Goal: Information Seeking & Learning: Learn about a topic

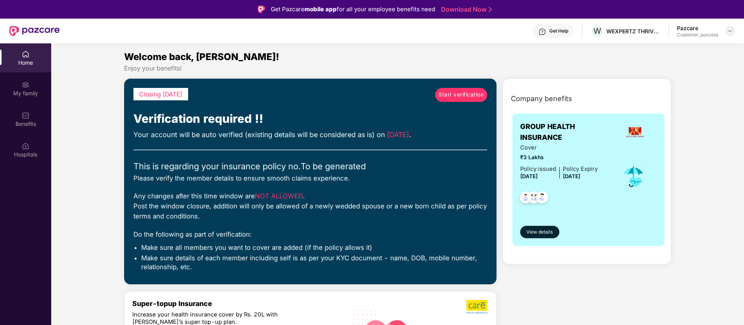
click at [729, 30] on img at bounding box center [730, 31] width 6 height 6
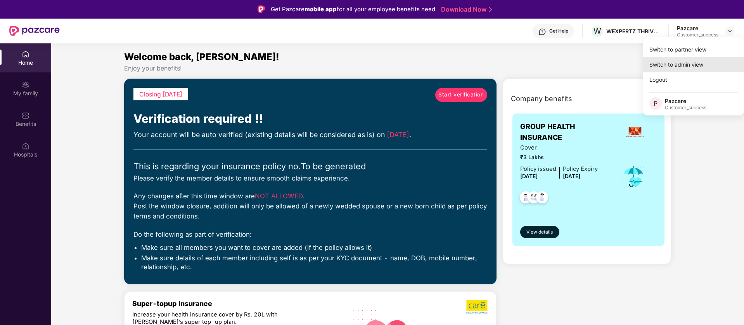
click at [712, 58] on div "Switch to admin view" at bounding box center [693, 64] width 101 height 15
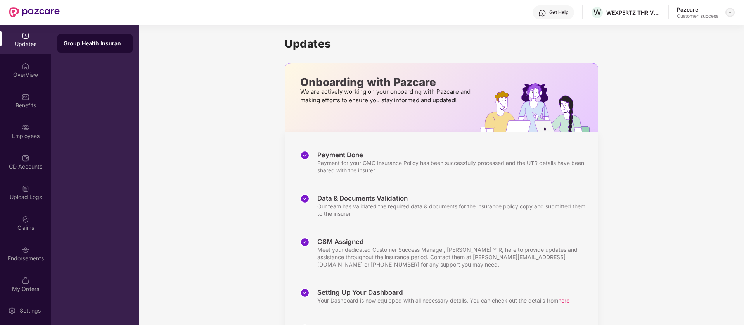
click at [729, 9] on img at bounding box center [730, 12] width 6 height 6
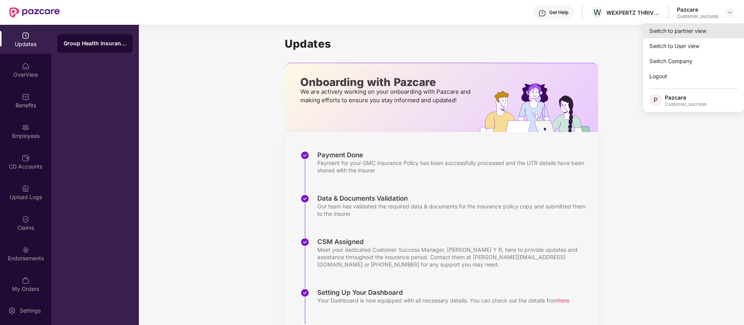
click at [721, 28] on div "Switch to partner view" at bounding box center [693, 30] width 101 height 15
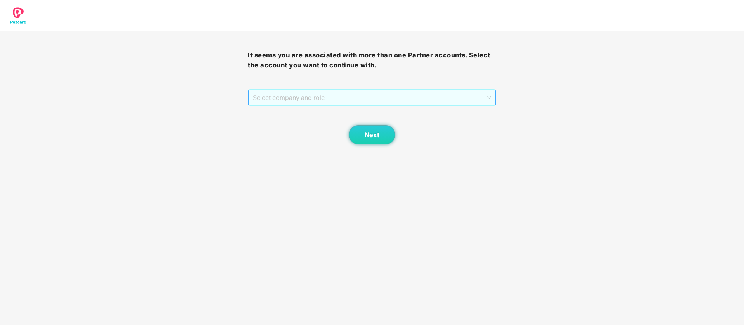
click at [425, 98] on span "Select company and role" at bounding box center [372, 97] width 238 height 15
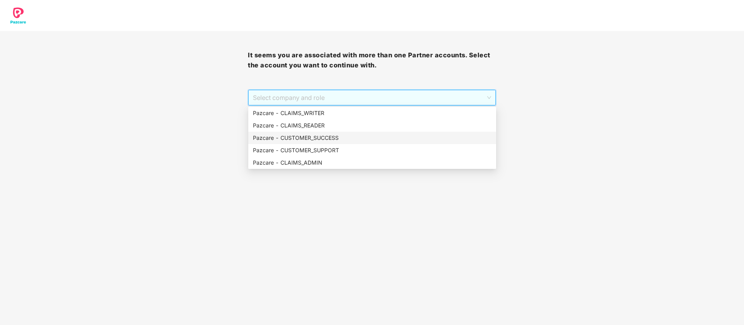
click at [351, 138] on div "Pazcare - CUSTOMER_SUCCESS" at bounding box center [372, 138] width 239 height 9
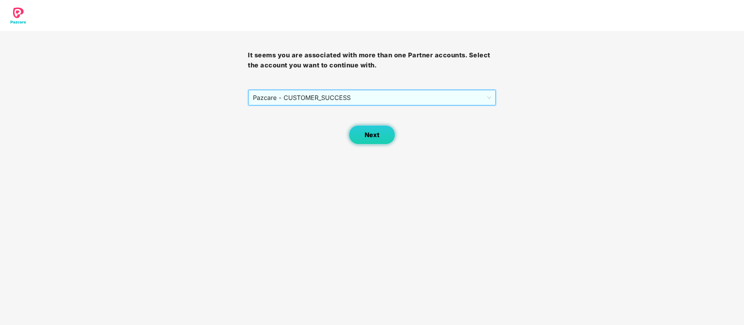
click at [355, 138] on button "Next" at bounding box center [372, 134] width 47 height 19
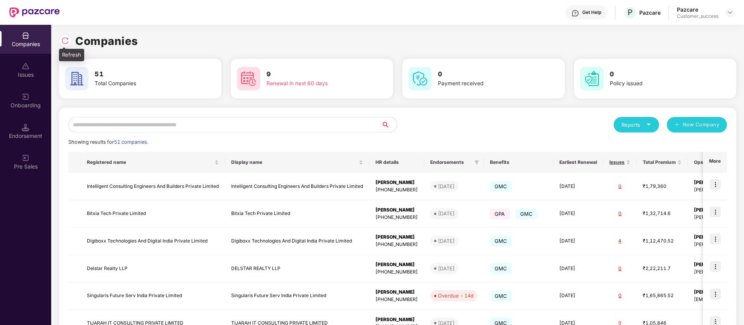
click at [62, 41] on img at bounding box center [65, 41] width 8 height 8
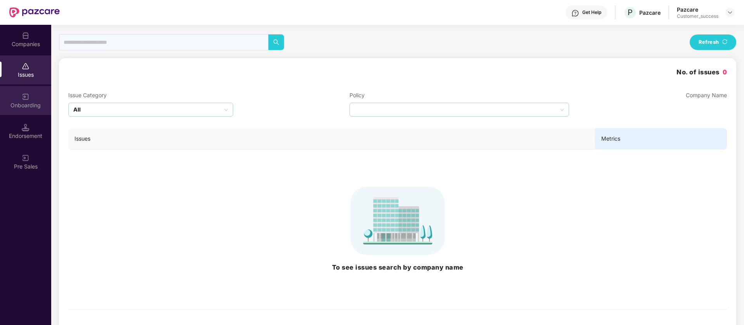
click at [30, 105] on div "Onboarding" at bounding box center [25, 106] width 51 height 8
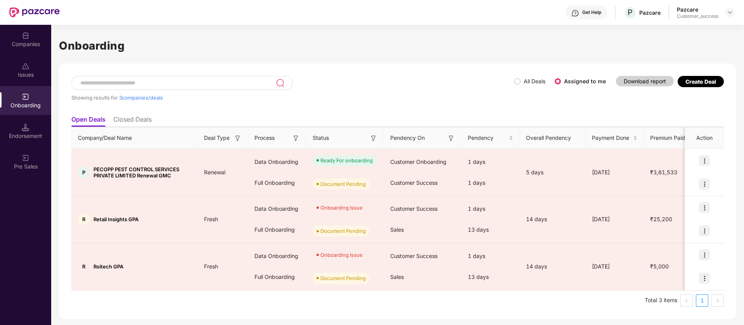
click at [15, 17] on div at bounding box center [34, 12] width 50 height 25
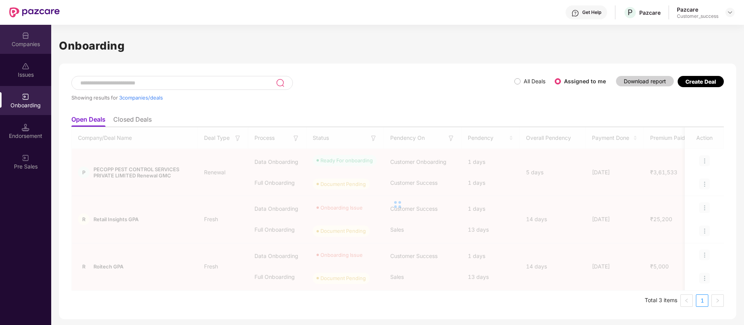
click at [29, 38] on div "Companies" at bounding box center [25, 39] width 51 height 29
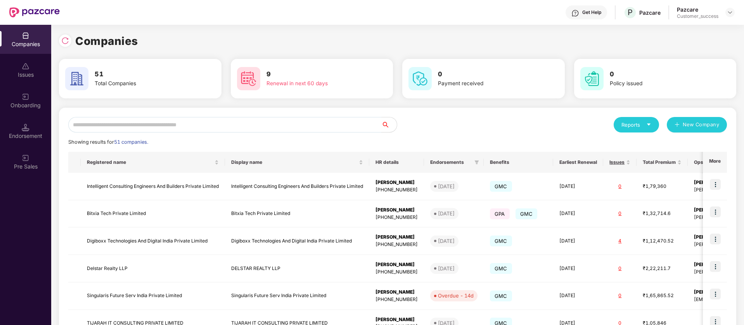
click at [154, 128] on input "text" at bounding box center [224, 125] width 313 height 16
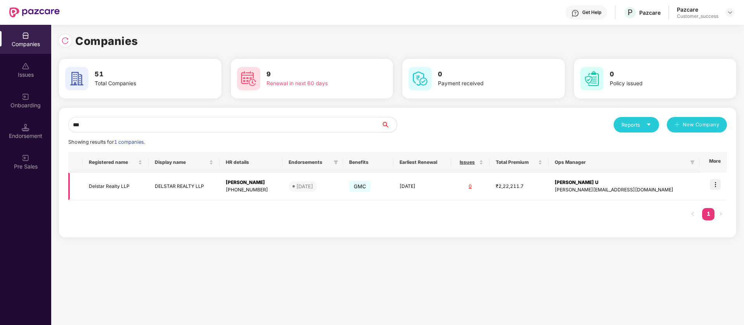
type input "***"
click at [276, 189] on div "[PHONE_NUMBER]" at bounding box center [251, 190] width 50 height 7
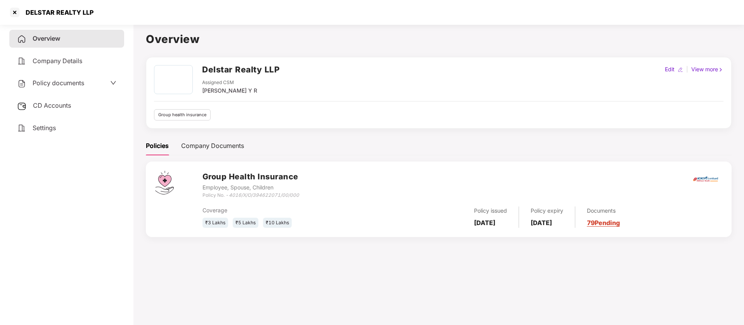
drag, startPoint x: 16, startPoint y: 8, endPoint x: 22, endPoint y: 7, distance: 6.2
click at [22, 7] on div "DELSTAR REALTY LLP" at bounding box center [51, 12] width 85 height 12
click at [32, 11] on div "DELSTAR REALTY LLP" at bounding box center [57, 13] width 73 height 8
copy div "DELSTAR"
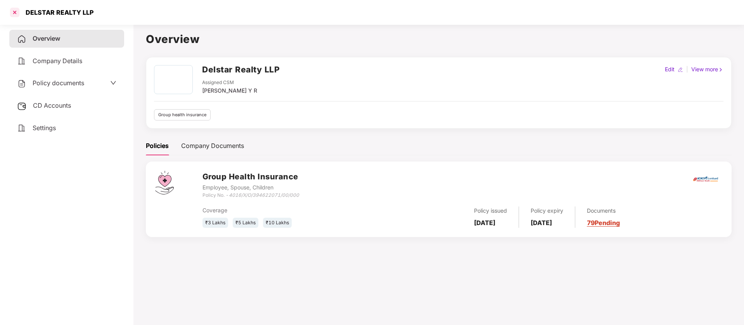
click at [14, 12] on div at bounding box center [15, 12] width 12 height 12
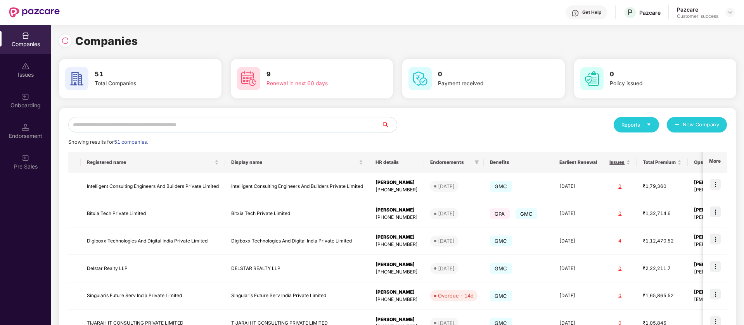
click at [229, 121] on input "text" at bounding box center [224, 125] width 313 height 16
paste input "*******"
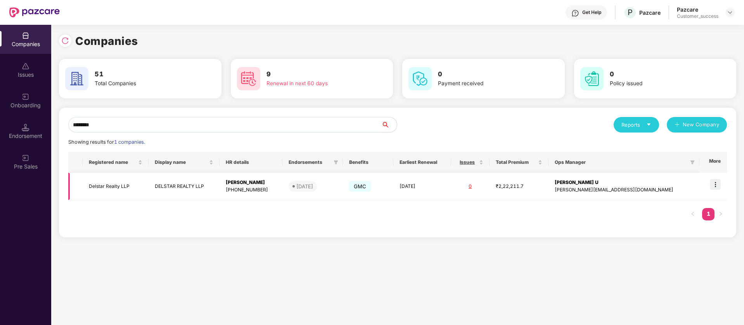
type input "*******"
click at [714, 184] on img at bounding box center [715, 184] width 11 height 11
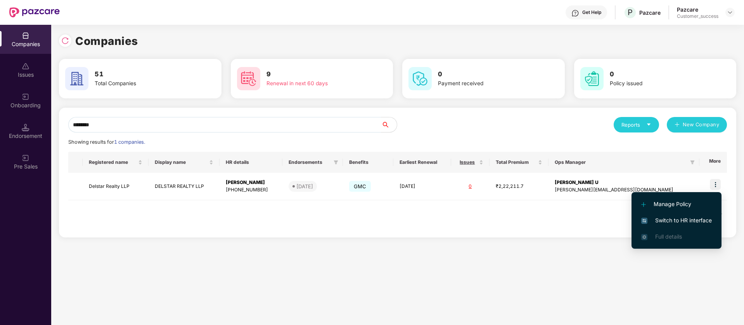
click at [657, 220] on span "Switch to HR interface" at bounding box center [676, 220] width 71 height 9
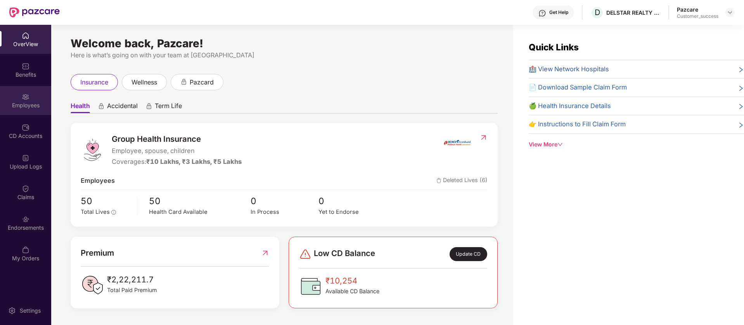
click at [15, 107] on div "Employees" at bounding box center [25, 106] width 51 height 8
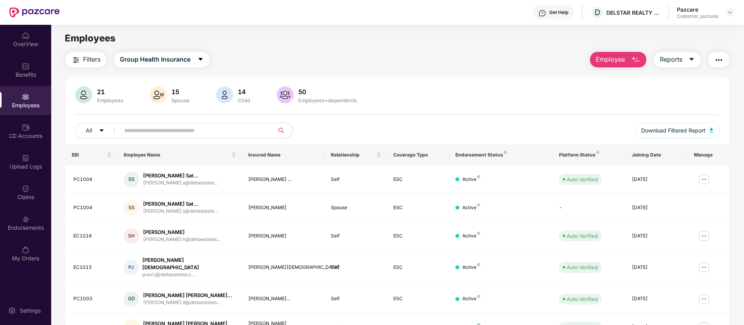
click at [170, 128] on input "text" at bounding box center [193, 131] width 139 height 12
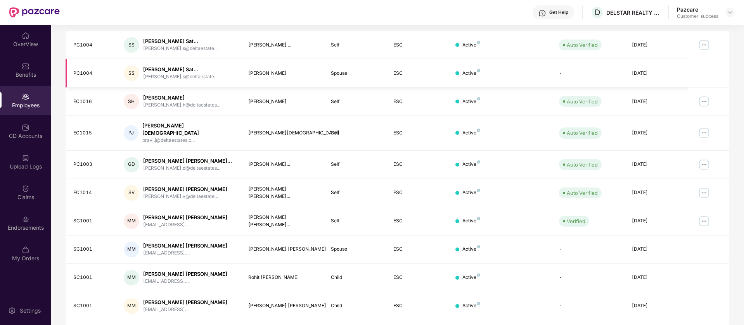
scroll to position [151, 0]
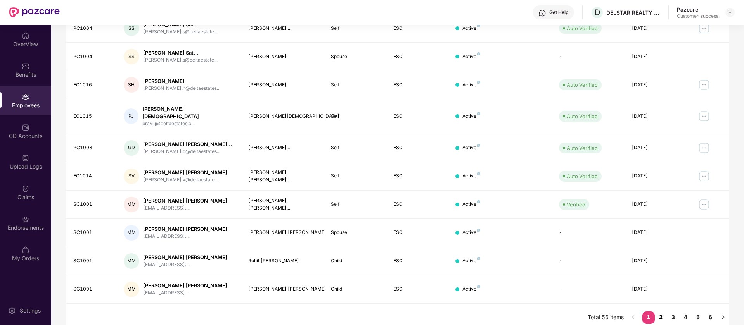
click at [664, 312] on link "2" at bounding box center [661, 318] width 12 height 12
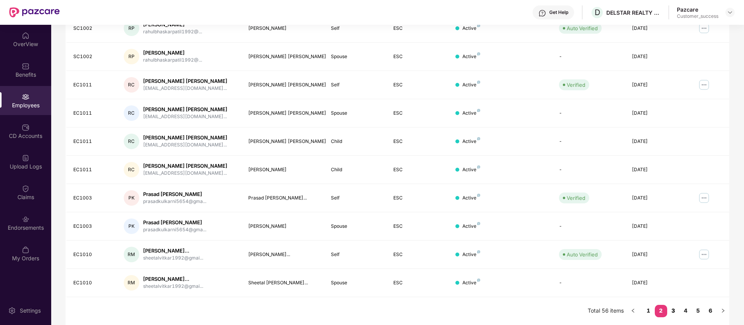
click at [672, 311] on link "3" at bounding box center [673, 311] width 12 height 12
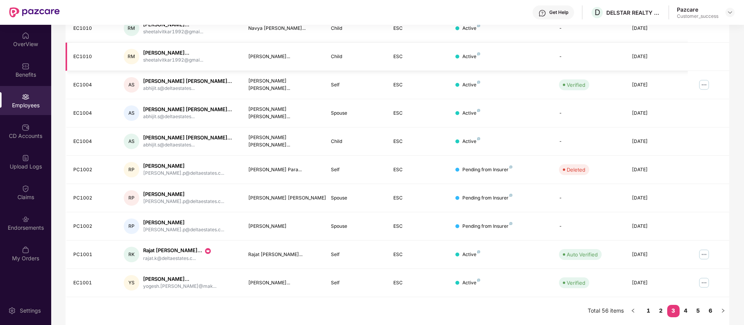
scroll to position [0, 0]
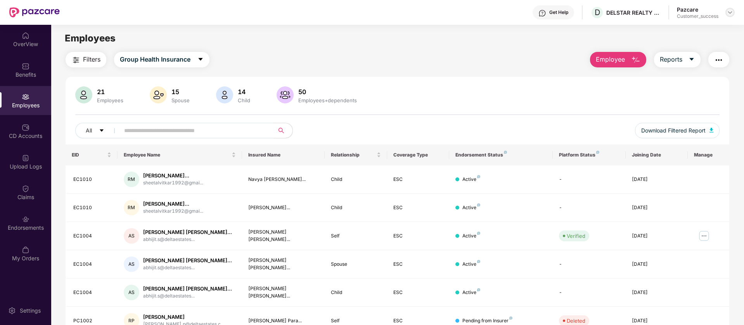
click at [731, 14] on img at bounding box center [730, 12] width 6 height 6
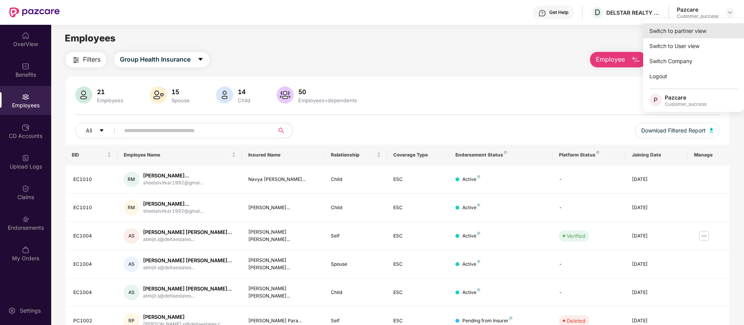
click at [703, 30] on div "Switch to partner view" at bounding box center [693, 30] width 101 height 15
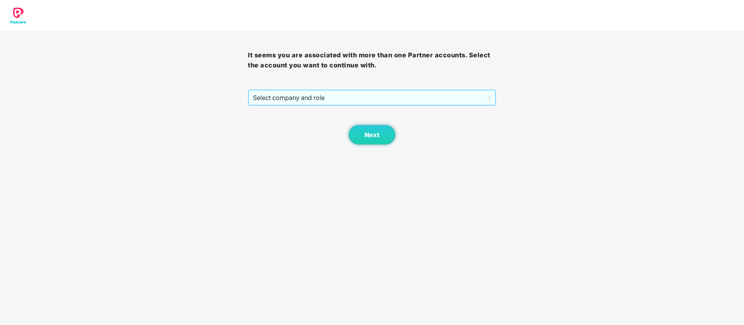
click at [351, 95] on span "Select company and role" at bounding box center [372, 97] width 238 height 15
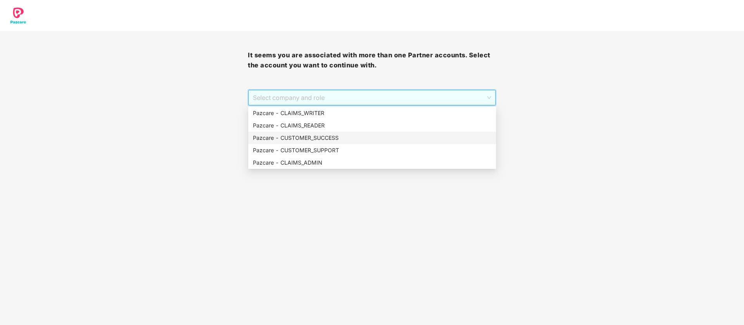
click at [326, 136] on div "Pazcare - CUSTOMER_SUCCESS" at bounding box center [372, 138] width 239 height 9
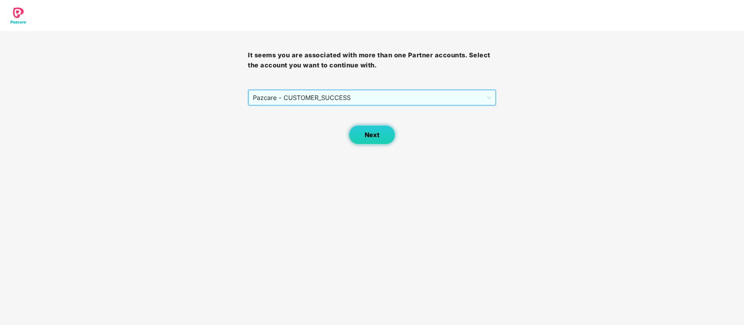
click at [373, 137] on span "Next" at bounding box center [372, 134] width 15 height 7
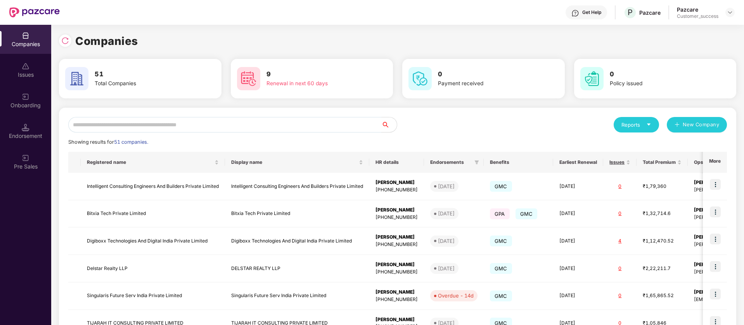
click at [284, 125] on input "text" at bounding box center [224, 125] width 313 height 16
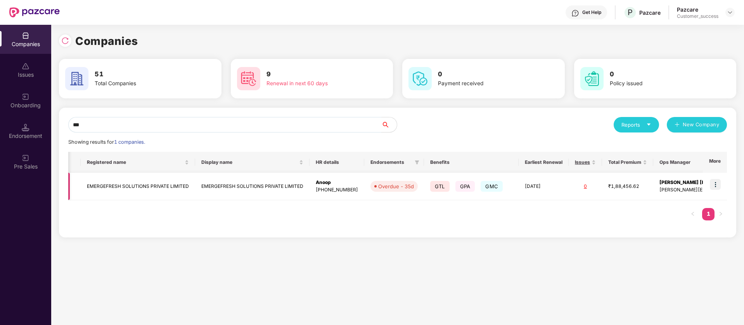
scroll to position [0, 29]
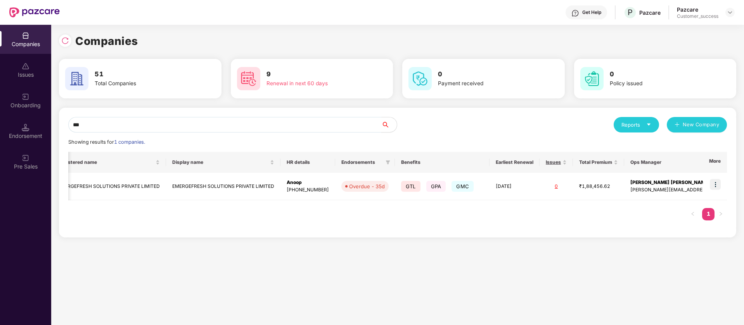
type input "***"
click at [735, 12] on header "Get Help P Pazcare Pazcare Customer_success" at bounding box center [372, 12] width 744 height 25
click at [731, 11] on img at bounding box center [730, 12] width 6 height 6
click at [672, 52] on div "Switch Partner" at bounding box center [694, 45] width 101 height 15
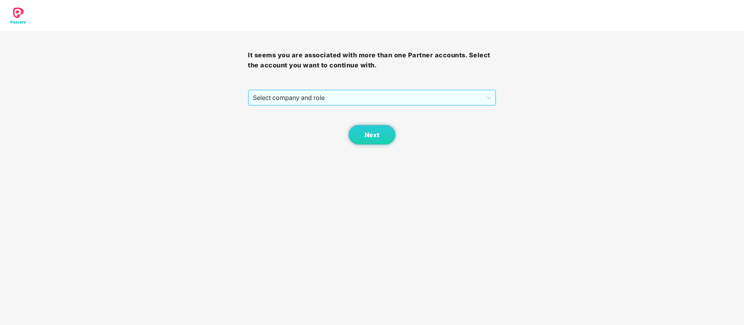
click at [394, 98] on span "Select company and role" at bounding box center [372, 97] width 238 height 15
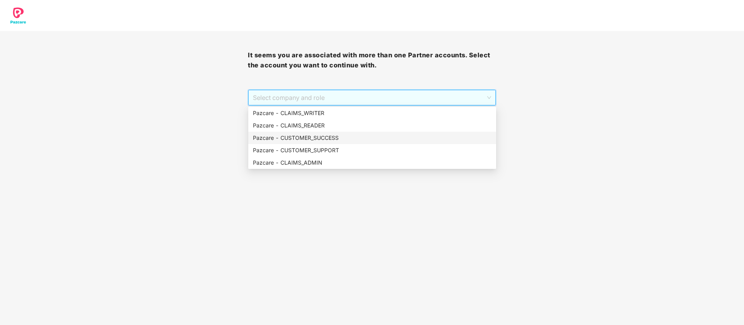
click at [345, 139] on div "Pazcare - CUSTOMER_SUCCESS" at bounding box center [372, 138] width 239 height 9
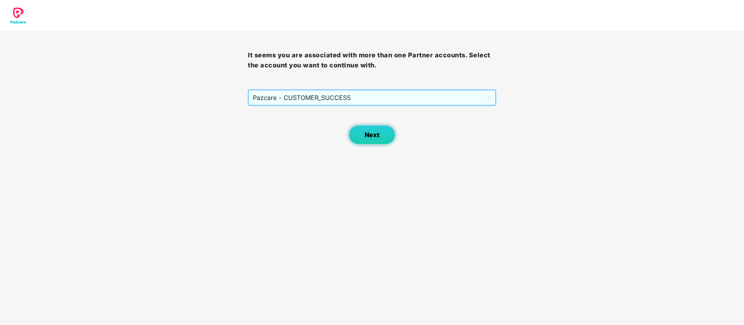
click at [365, 126] on button "Next" at bounding box center [372, 134] width 47 height 19
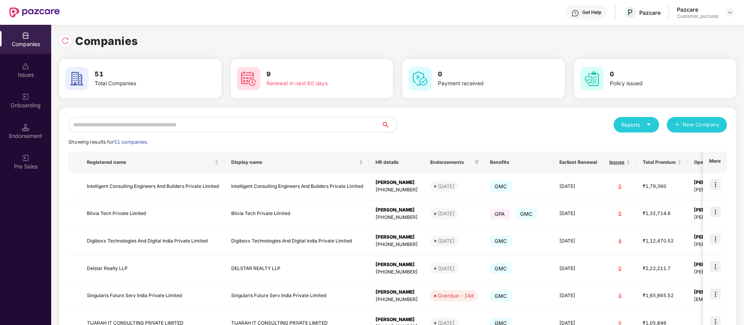
click at [133, 120] on input "text" at bounding box center [224, 125] width 313 height 16
type input "*"
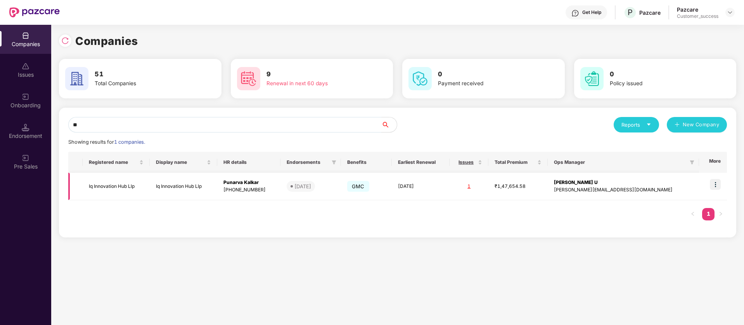
type input "**"
click at [716, 187] on img at bounding box center [715, 184] width 11 height 11
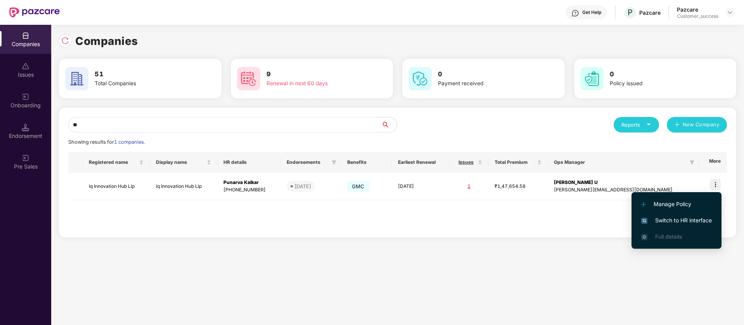
click at [691, 221] on span "Switch to HR interface" at bounding box center [676, 220] width 71 height 9
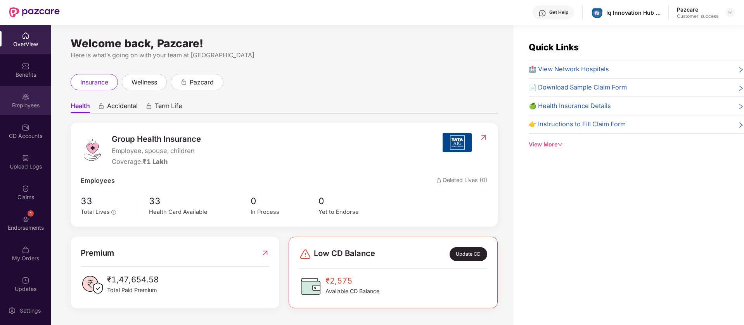
click at [17, 97] on div "Employees" at bounding box center [25, 100] width 51 height 29
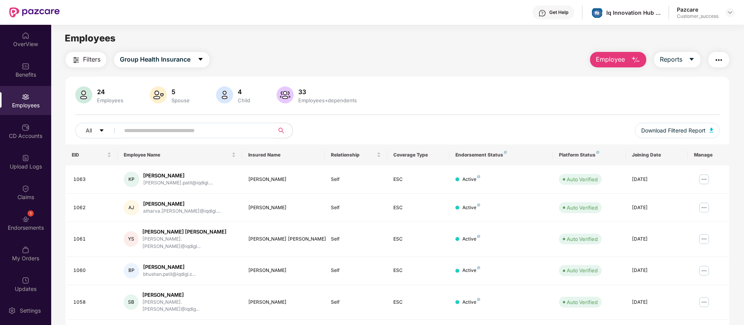
click at [721, 60] on img "button" at bounding box center [718, 59] width 9 height 9
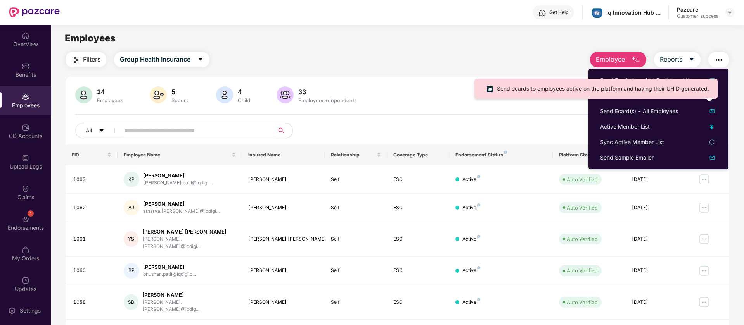
click at [505, 44] on div "Employees" at bounding box center [397, 38] width 692 height 15
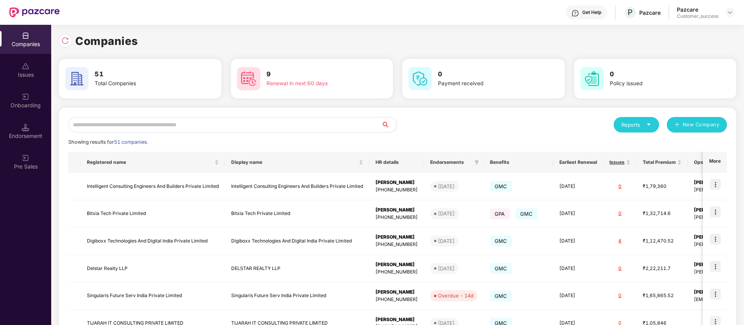
click at [126, 126] on input "text" at bounding box center [224, 125] width 313 height 16
type input "*"
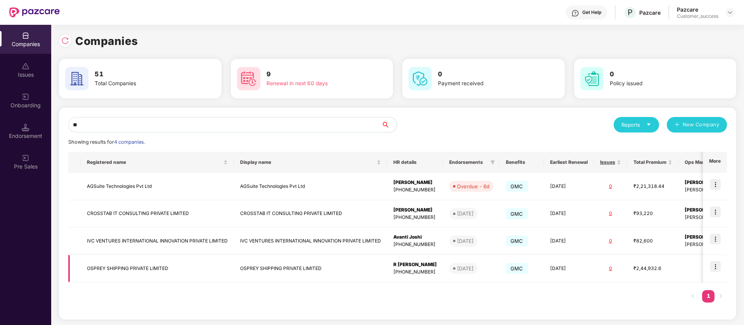
type input "**"
click at [716, 266] on img at bounding box center [715, 266] width 11 height 11
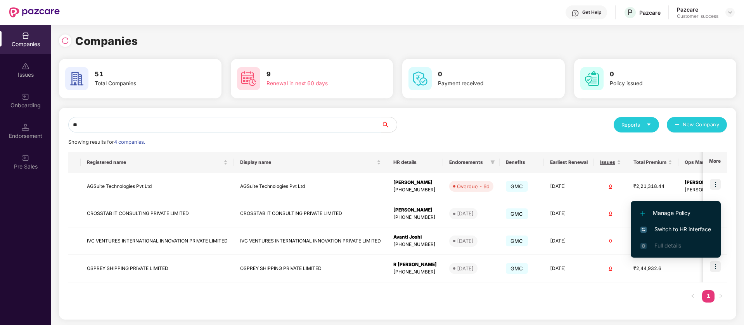
click at [688, 232] on span "Switch to HR interface" at bounding box center [675, 229] width 71 height 9
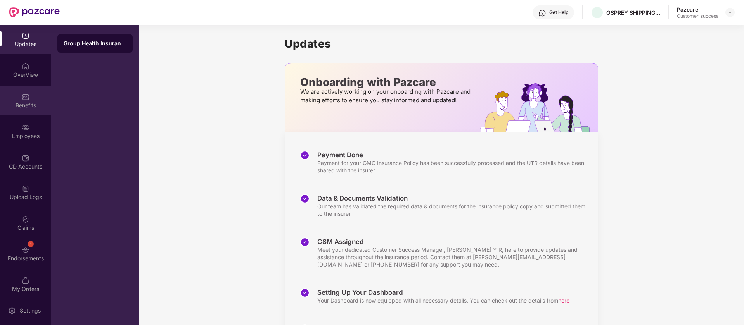
click at [34, 100] on div "Benefits" at bounding box center [25, 100] width 51 height 29
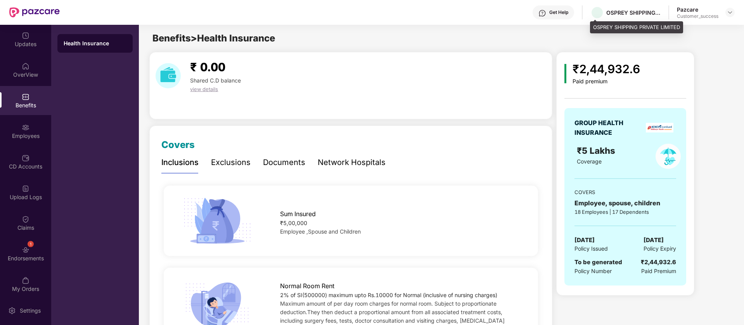
click at [627, 11] on div "OSPREY SHIPPING PRIVATE LIMITED" at bounding box center [633, 12] width 54 height 7
click at [594, 20] on span at bounding box center [595, 21] width 4 height 2
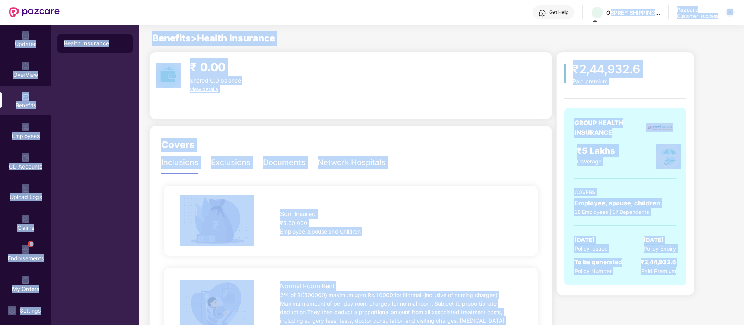
drag, startPoint x: 598, startPoint y: 16, endPoint x: 597, endPoint y: 21, distance: 4.3
click at [597, 21] on div "Get Help OSPREY SHIPPING PRIVATE LIMITED Pazcare Customer_success Updates OverV…" at bounding box center [372, 162] width 744 height 325
click at [596, 20] on span at bounding box center [595, 21] width 4 height 2
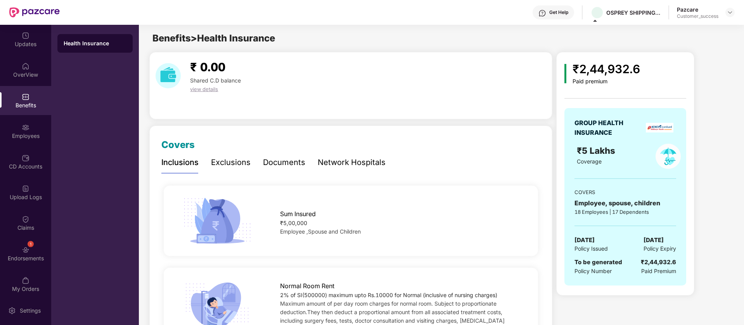
click at [605, 14] on div "OSPREY SHIPPING PRIVATE LIMITED" at bounding box center [625, 13] width 70 height 14
click at [613, 9] on div "OSPREY SHIPPING PRIVATE LIMITED" at bounding box center [633, 12] width 54 height 7
click at [596, 14] on span at bounding box center [597, 13] width 14 height 14
click at [595, 22] on div "Get Help OSPREY SHIPPING PRIVATE LIMITED Pazcare Customer_success" at bounding box center [397, 12] width 675 height 25
click at [631, 11] on div "OSPREY SHIPPING PRIVATE LIMITED" at bounding box center [633, 12] width 54 height 7
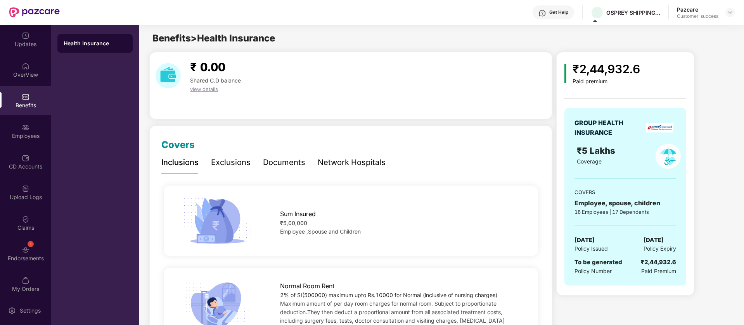
click at [648, 16] on div "OSPREY SHIPPING PRIVATE LIMITED" at bounding box center [625, 13] width 70 height 14
click at [627, 12] on div "OSPREY SHIPPING PRIVATE LIMITED" at bounding box center [633, 12] width 54 height 7
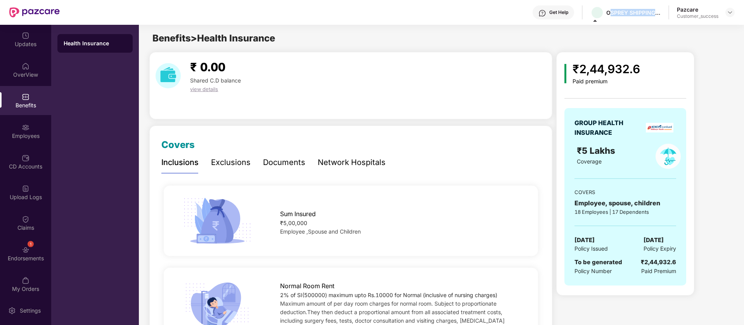
copy div "OSPREY SHIPPING PRIVATE LIMITED"
click at [730, 10] on img at bounding box center [730, 12] width 6 height 6
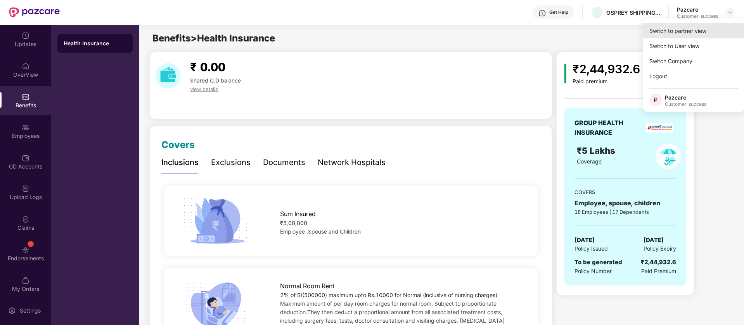
click at [681, 33] on div "Switch to partner view" at bounding box center [693, 30] width 101 height 15
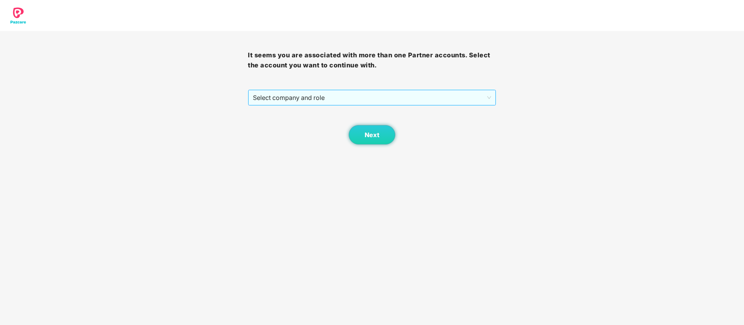
click at [392, 96] on span "Select company and role" at bounding box center [372, 97] width 238 height 15
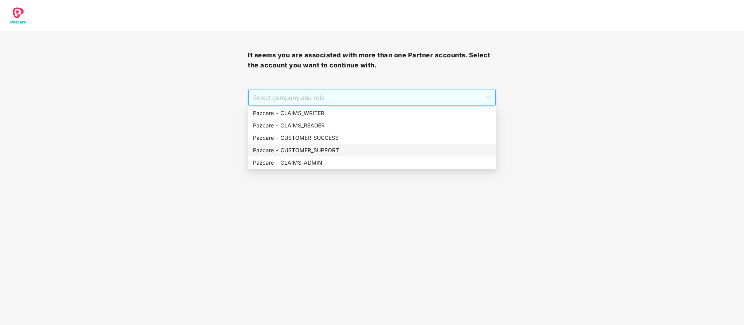
click at [320, 148] on div "Pazcare - CUSTOMER_SUPPORT" at bounding box center [372, 150] width 239 height 9
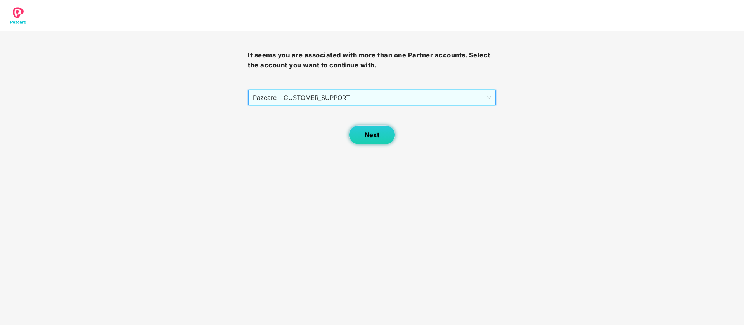
click at [363, 139] on button "Next" at bounding box center [372, 134] width 47 height 19
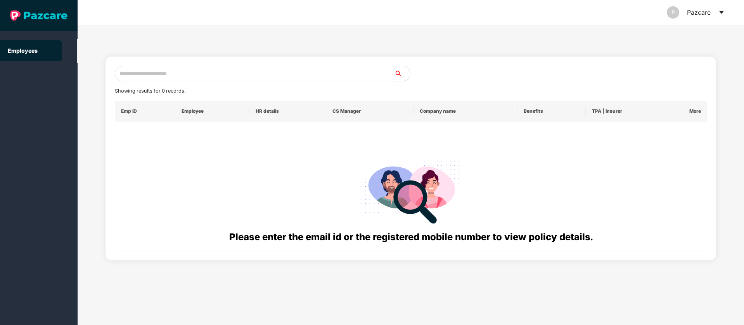
click at [177, 67] on input "text" at bounding box center [255, 74] width 280 height 16
paste input "**********"
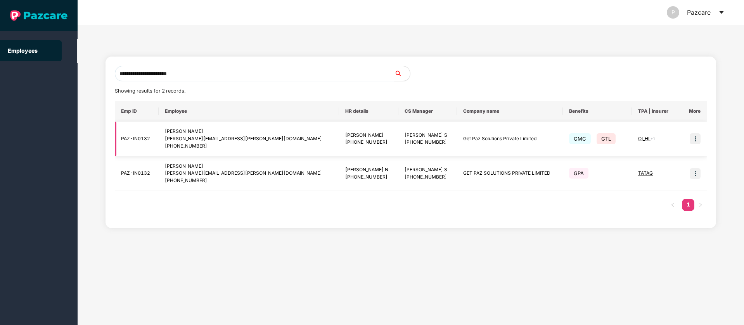
type input "**********"
click at [696, 138] on img at bounding box center [695, 138] width 11 height 11
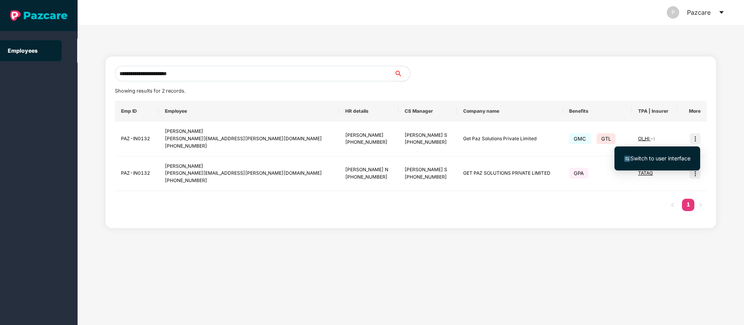
click at [662, 158] on span "Switch to user interface" at bounding box center [660, 158] width 60 height 7
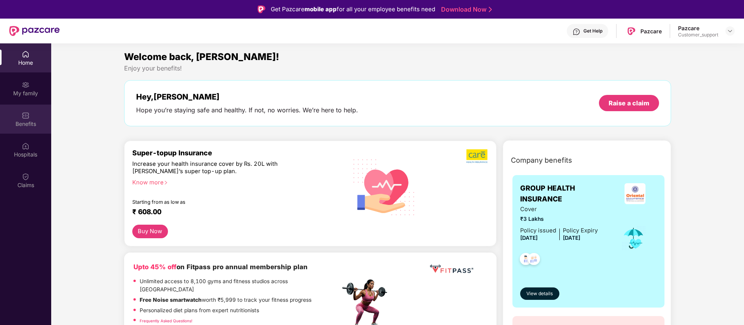
click at [1, 105] on div "Benefits" at bounding box center [25, 119] width 51 height 29
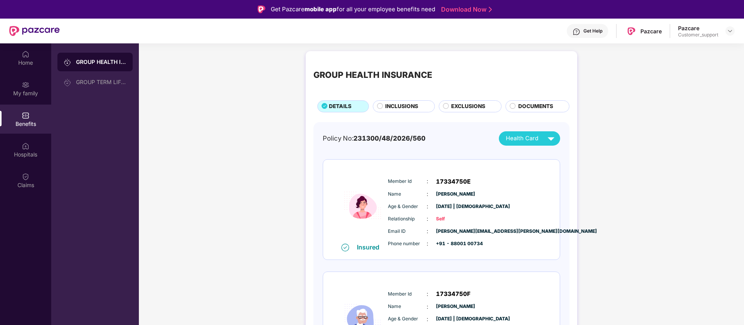
scroll to position [165, 0]
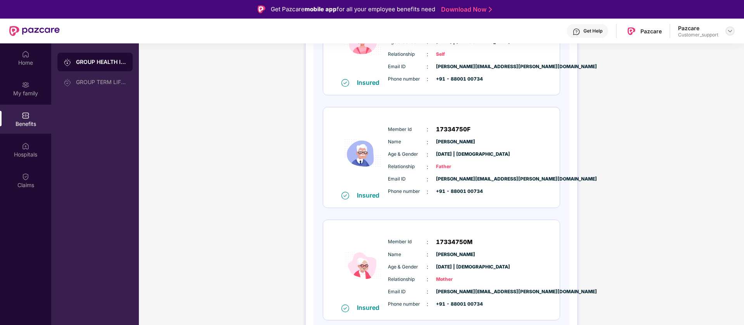
click at [729, 29] on img at bounding box center [730, 31] width 6 height 6
click at [686, 48] on div "Switch to support view" at bounding box center [693, 49] width 101 height 15
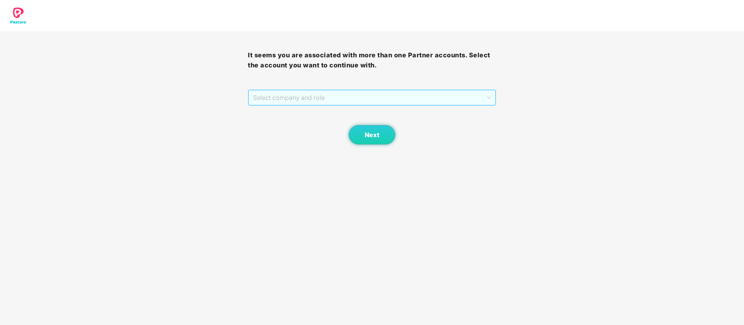
click at [377, 99] on span "Select company and role" at bounding box center [372, 97] width 238 height 15
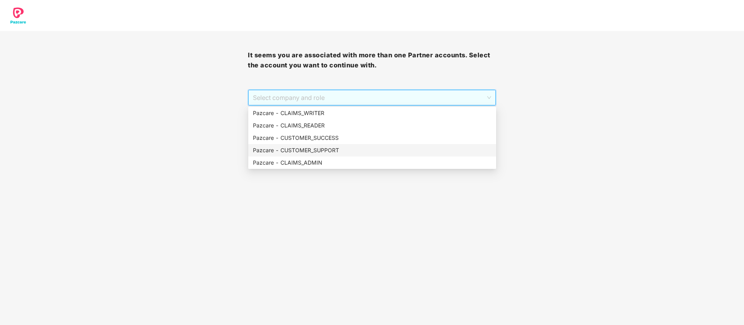
click at [345, 149] on div "Pazcare - CUSTOMER_SUPPORT" at bounding box center [372, 150] width 239 height 9
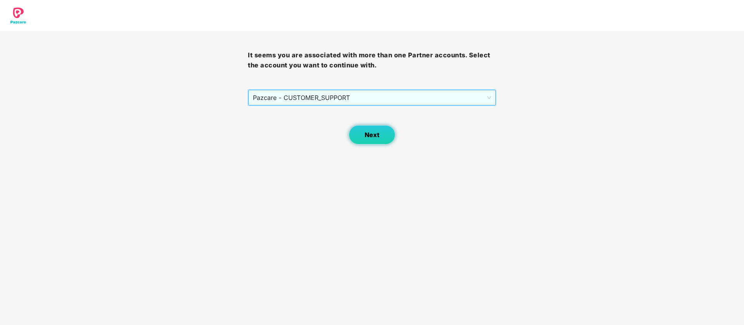
click at [366, 139] on button "Next" at bounding box center [372, 134] width 47 height 19
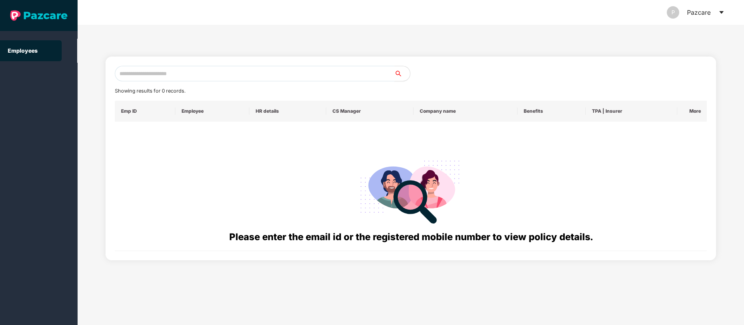
click at [180, 74] on input "text" at bounding box center [255, 74] width 280 height 16
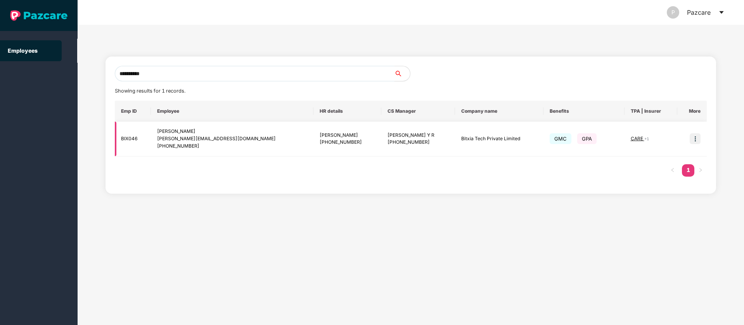
type input "**********"
click at [455, 140] on td "Bitxia Tech Private Limited" at bounding box center [499, 139] width 88 height 35
copy td "Bitxia"
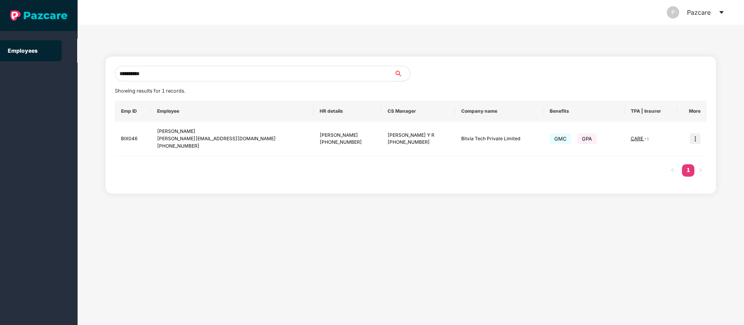
click at [721, 12] on icon "caret-down" at bounding box center [721, 12] width 4 height 3
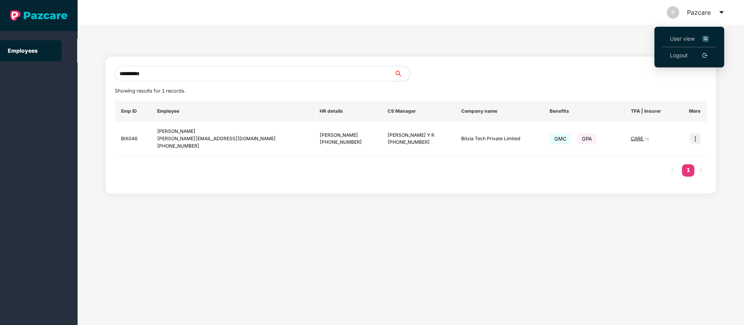
click at [706, 39] on img at bounding box center [705, 39] width 6 height 9
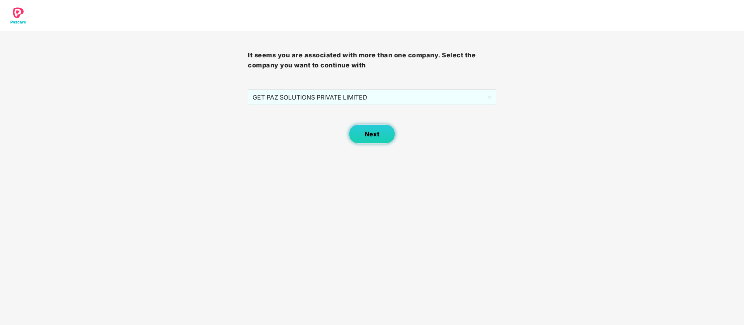
click at [370, 133] on span "Next" at bounding box center [372, 134] width 15 height 7
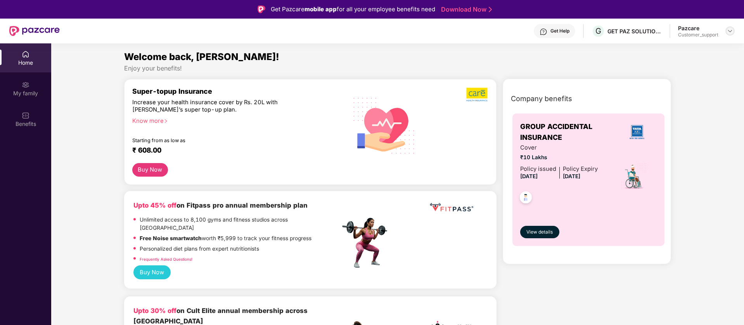
click at [730, 33] on img at bounding box center [730, 31] width 6 height 6
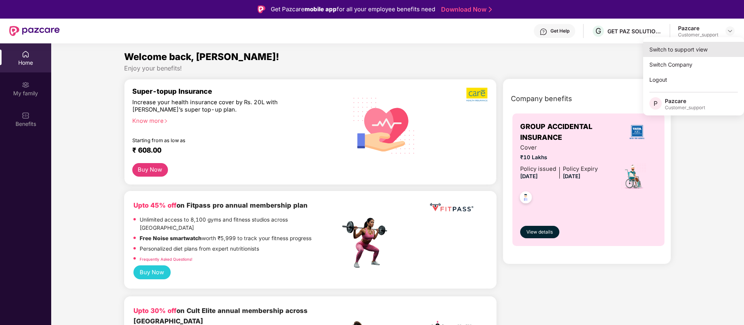
click at [675, 53] on div "Switch to support view" at bounding box center [693, 49] width 101 height 15
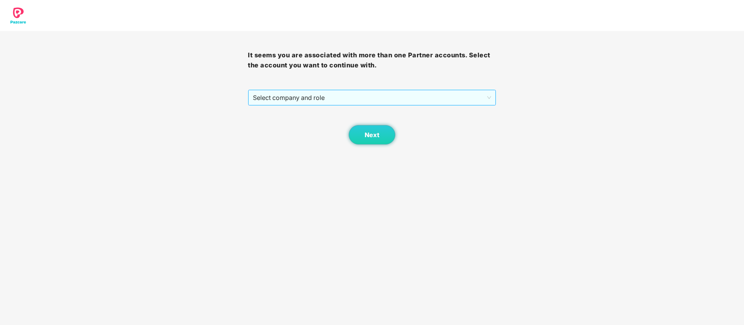
click at [376, 96] on span "Select company and role" at bounding box center [372, 97] width 238 height 15
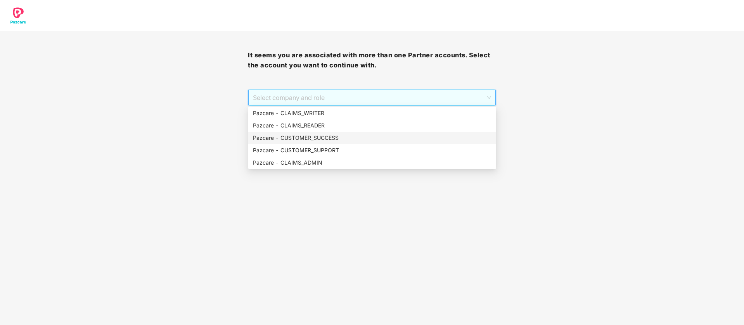
click at [315, 139] on div "Pazcare - CUSTOMER_SUCCESS" at bounding box center [372, 138] width 239 height 9
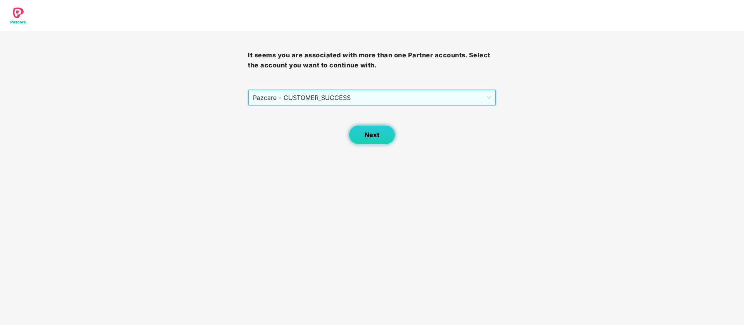
click at [362, 131] on button "Next" at bounding box center [372, 134] width 47 height 19
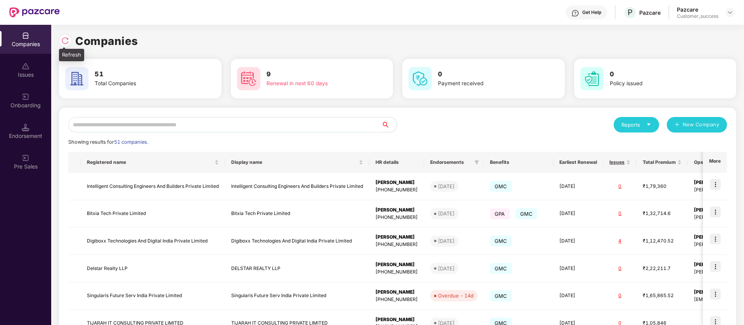
click at [65, 39] on img at bounding box center [65, 41] width 8 height 8
click at [159, 124] on input "text" at bounding box center [224, 125] width 313 height 16
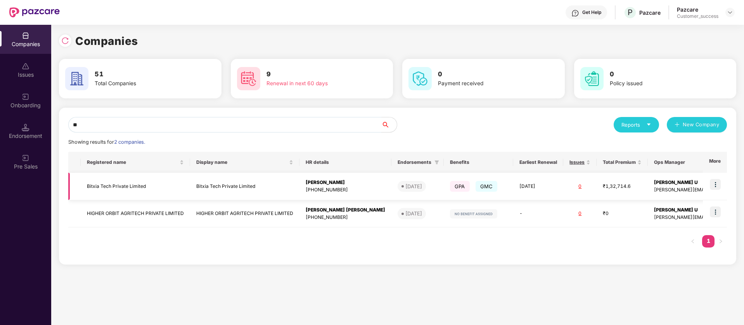
type input "**"
click at [715, 185] on img at bounding box center [715, 184] width 11 height 11
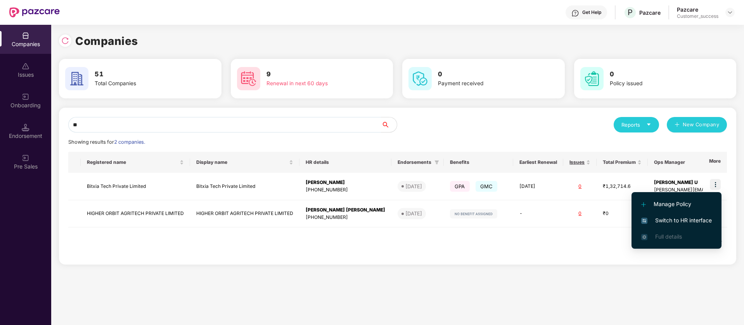
click at [688, 220] on span "Switch to HR interface" at bounding box center [676, 220] width 71 height 9
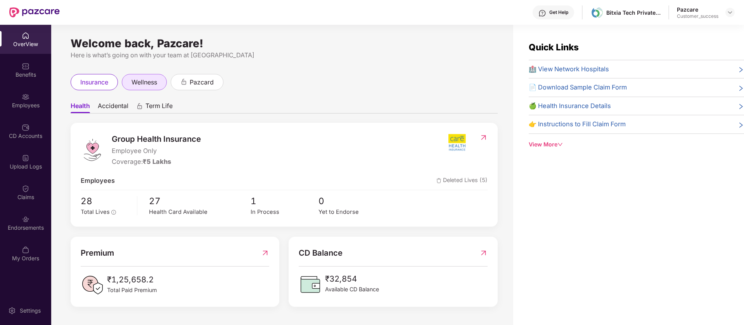
click at [136, 86] on span "wellness" at bounding box center [144, 83] width 26 height 10
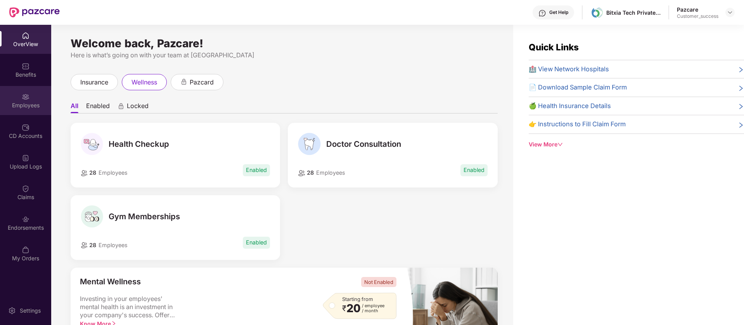
click at [30, 103] on div "Employees" at bounding box center [25, 106] width 51 height 8
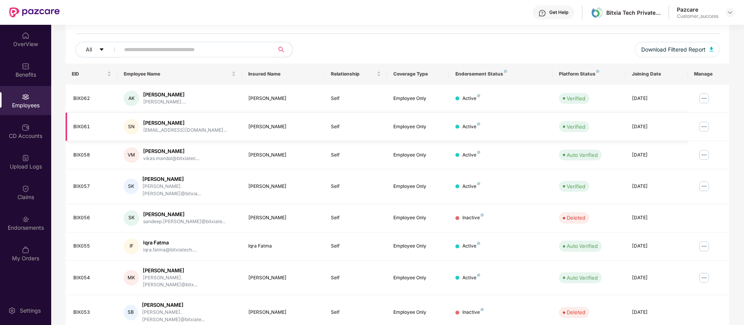
scroll to position [81, 0]
click at [548, 16] on div "Get Help" at bounding box center [552, 12] width 41 height 14
click at [461, 29] on div "28 Employees All Download Filtered Report" at bounding box center [398, 34] width 664 height 58
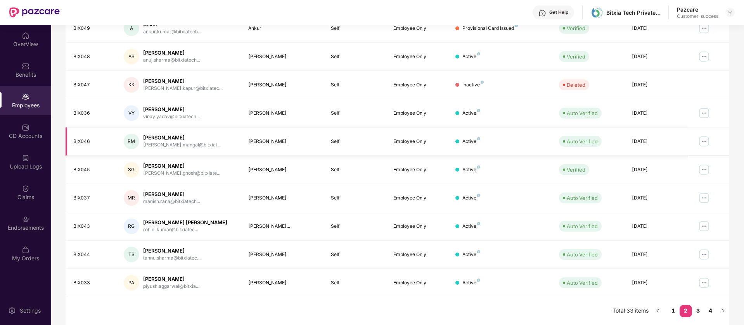
click at [704, 143] on img at bounding box center [704, 141] width 12 height 12
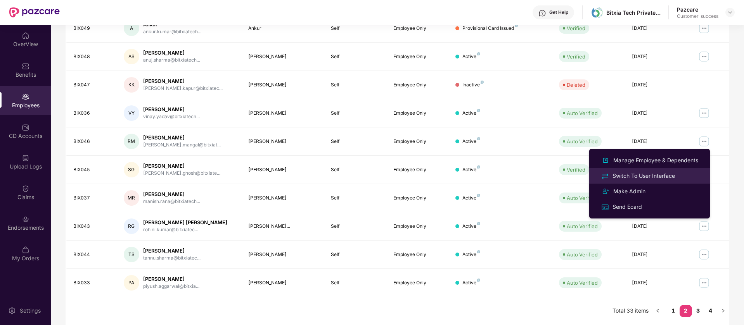
click at [669, 176] on div "Switch To User Interface" at bounding box center [644, 176] width 66 height 9
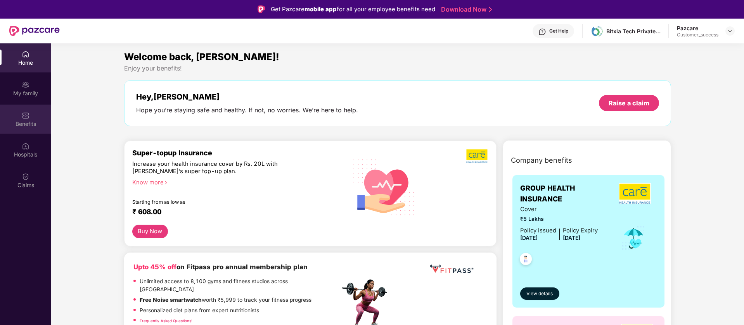
click at [31, 119] on div "Benefits" at bounding box center [25, 119] width 51 height 29
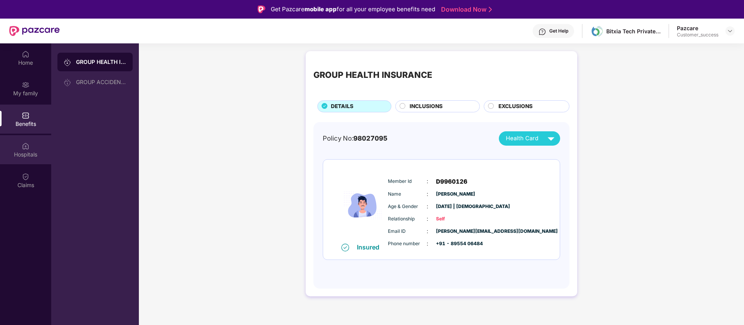
click at [16, 145] on div "Hospitals" at bounding box center [25, 149] width 51 height 29
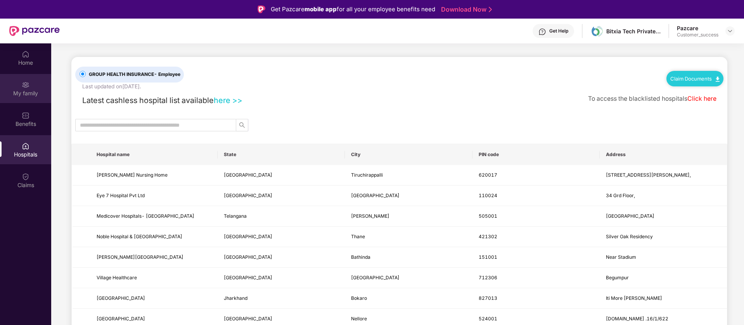
click at [26, 93] on div "My family" at bounding box center [25, 94] width 51 height 8
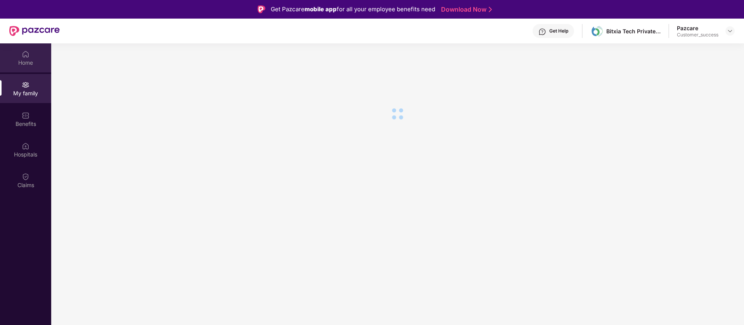
click at [28, 64] on div "Home" at bounding box center [25, 63] width 51 height 8
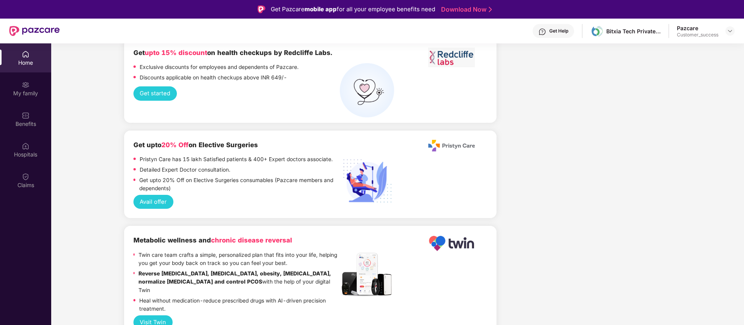
scroll to position [1194, 0]
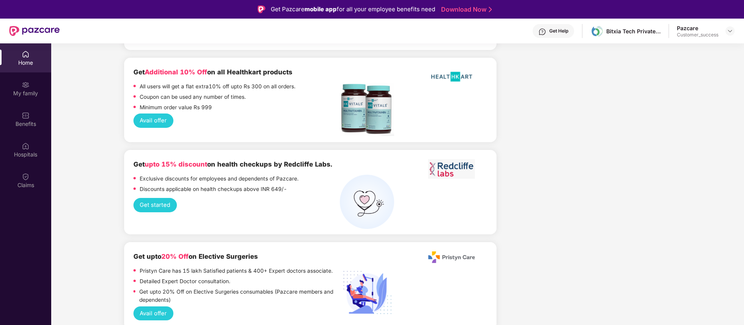
click at [151, 198] on button "Get started" at bounding box center [154, 205] width 43 height 14
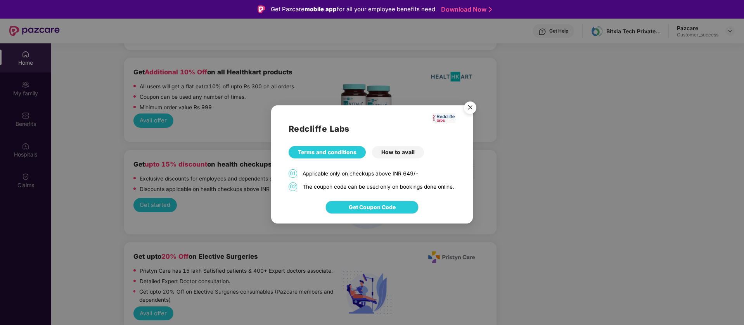
click at [407, 147] on div "How to avail" at bounding box center [398, 152] width 52 height 12
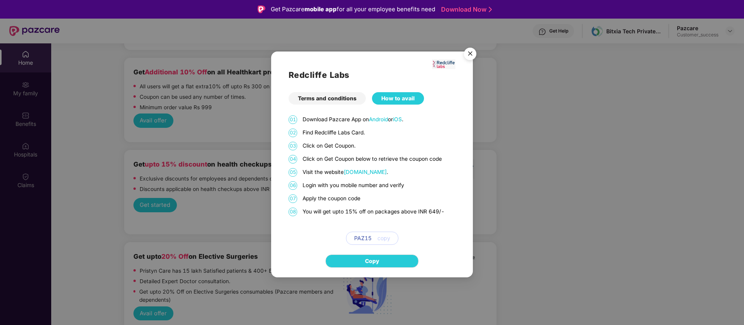
click at [333, 97] on div "Terms and conditions" at bounding box center [327, 98] width 77 height 12
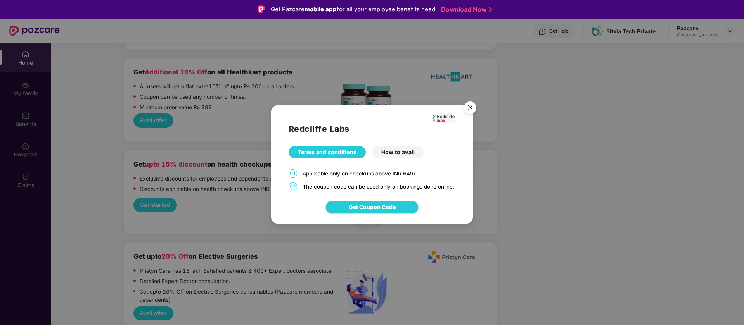
click at [470, 99] on img "Close" at bounding box center [470, 109] width 22 height 22
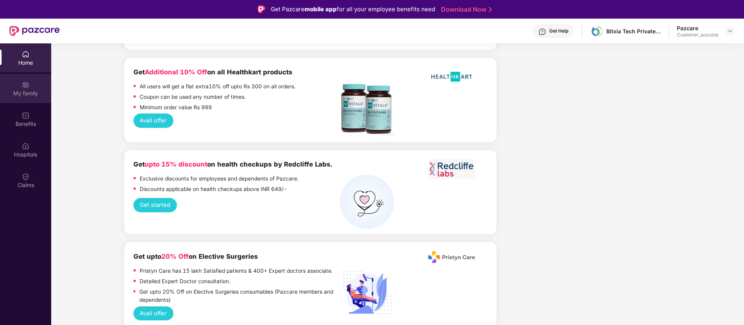
click at [38, 87] on div "My family" at bounding box center [25, 88] width 51 height 29
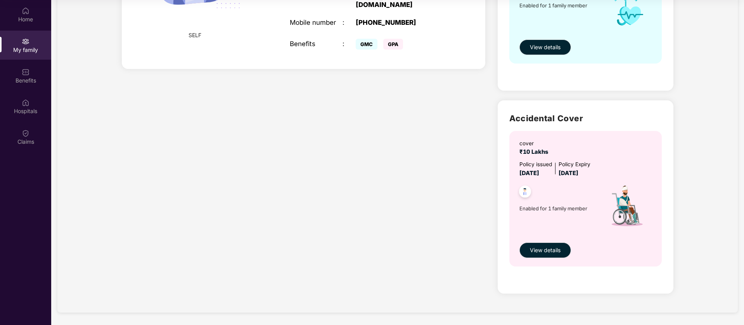
scroll to position [0, 0]
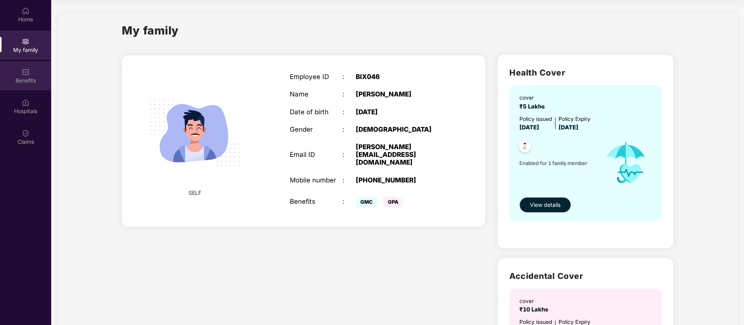
click at [35, 78] on div "Benefits" at bounding box center [25, 81] width 51 height 8
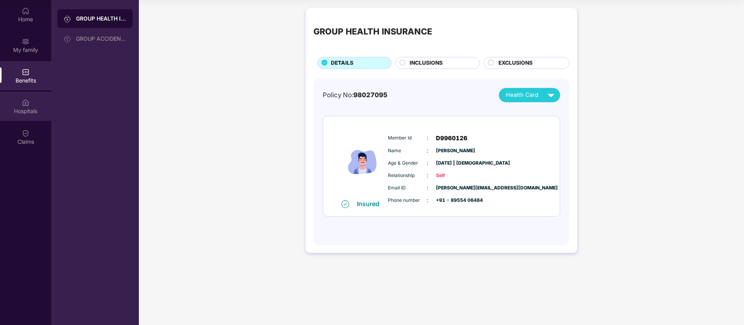
click at [24, 111] on div "Hospitals" at bounding box center [25, 111] width 51 height 8
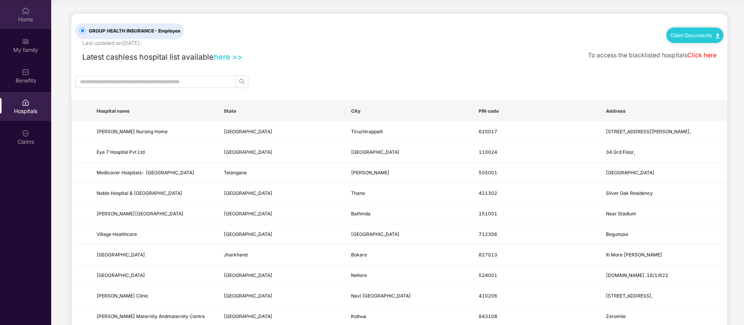
click at [35, 3] on div "Home" at bounding box center [25, 14] width 51 height 29
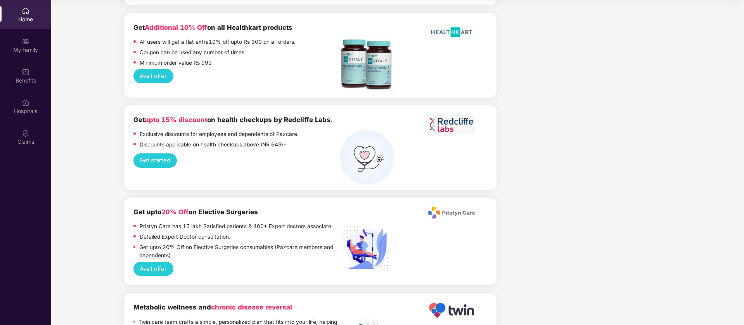
scroll to position [1197, 0]
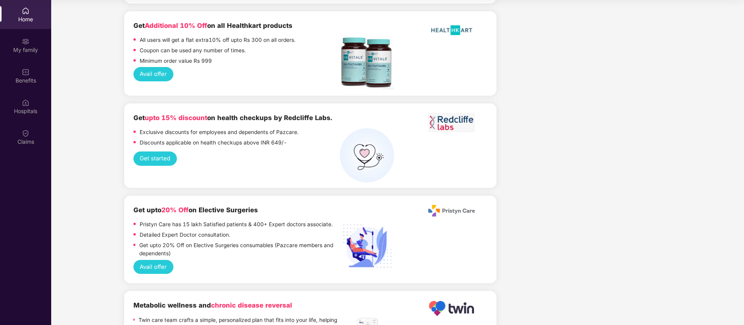
click at [134, 152] on button "Get started" at bounding box center [154, 159] width 43 height 14
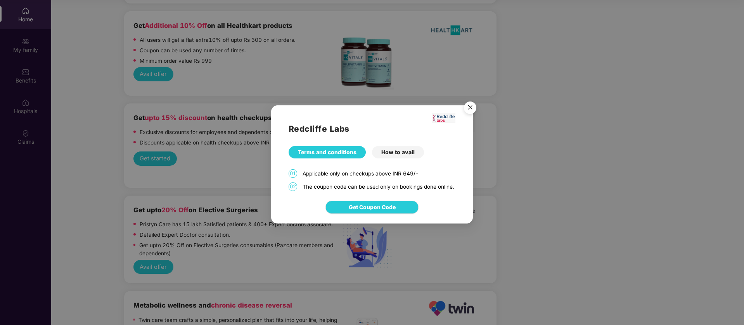
click at [387, 150] on div "How to avail" at bounding box center [398, 152] width 52 height 12
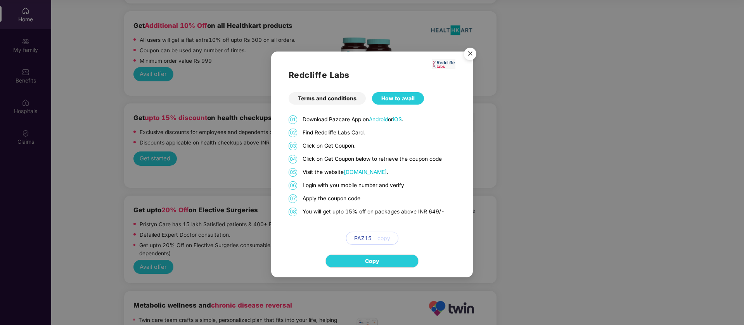
click at [468, 54] on img "Close" at bounding box center [470, 55] width 22 height 22
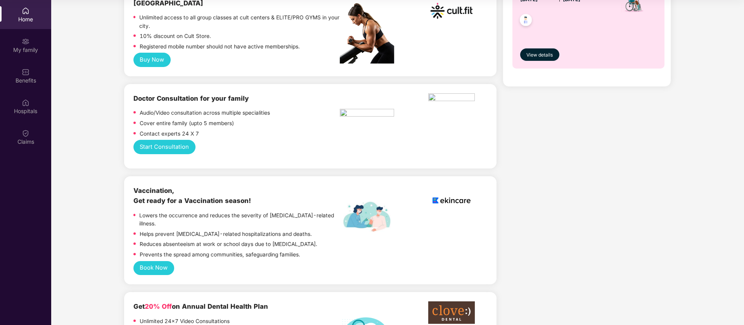
scroll to position [333, 0]
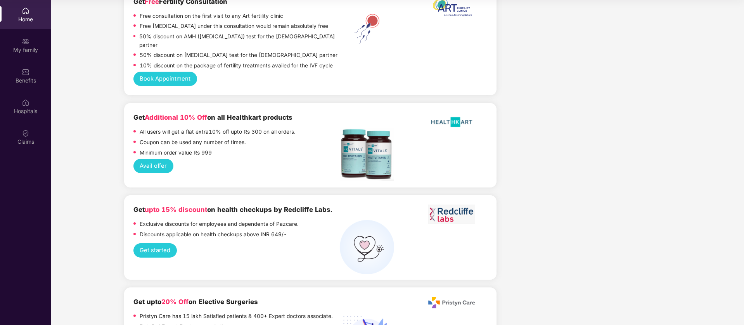
scroll to position [1106, 0]
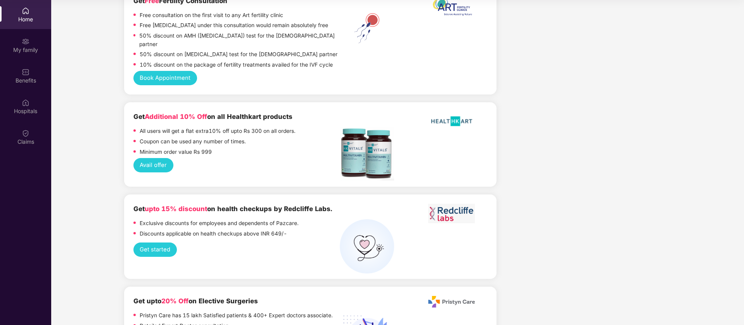
click at [159, 243] on button "Get started" at bounding box center [154, 250] width 43 height 14
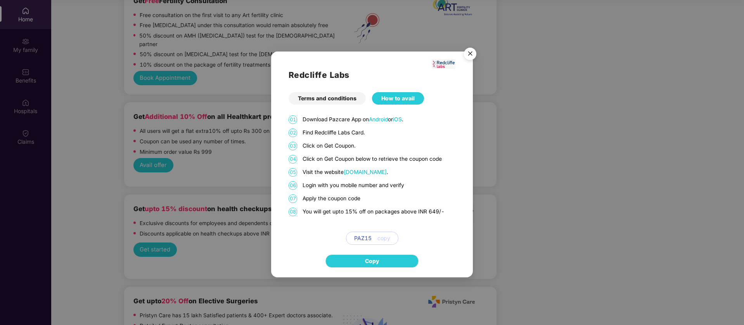
click at [384, 236] on span "copy" at bounding box center [383, 238] width 13 height 9
click at [471, 53] on img "Close" at bounding box center [470, 55] width 22 height 22
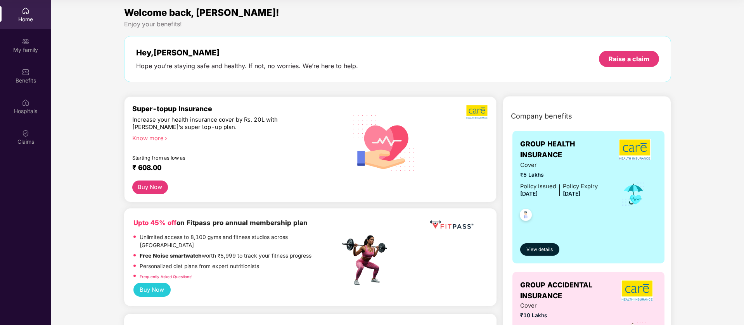
scroll to position [0, 0]
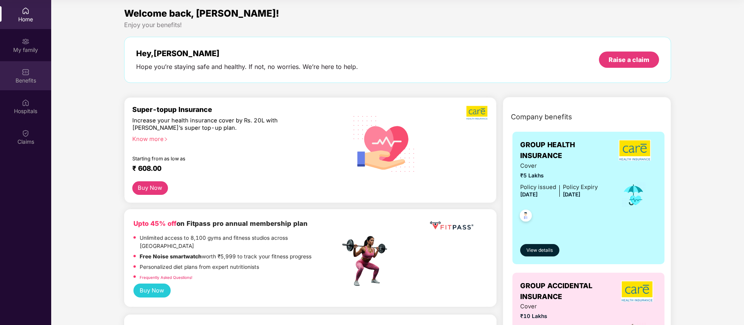
click at [7, 69] on div "Benefits" at bounding box center [25, 75] width 51 height 29
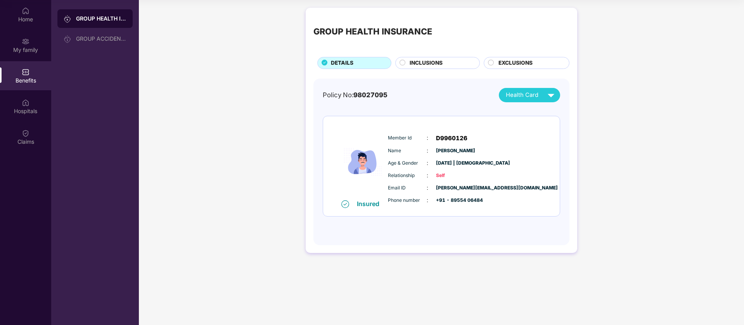
click at [503, 48] on div "GROUP HEALTH INSURANCE DETAILS INCLUSIONS EXCLUSIONS" at bounding box center [441, 43] width 256 height 54
click at [503, 65] on span "EXCLUSIONS" at bounding box center [515, 63] width 34 height 9
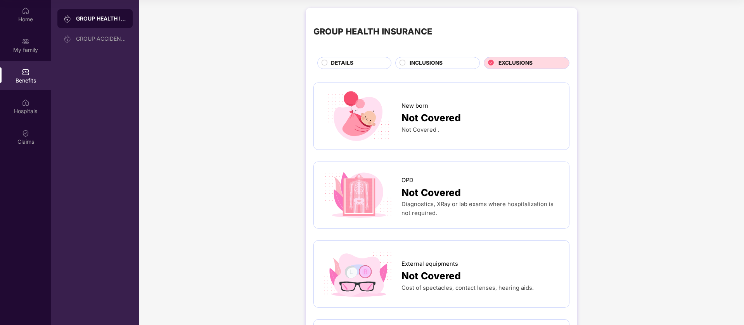
click at [412, 64] on span "INCLUSIONS" at bounding box center [426, 63] width 33 height 9
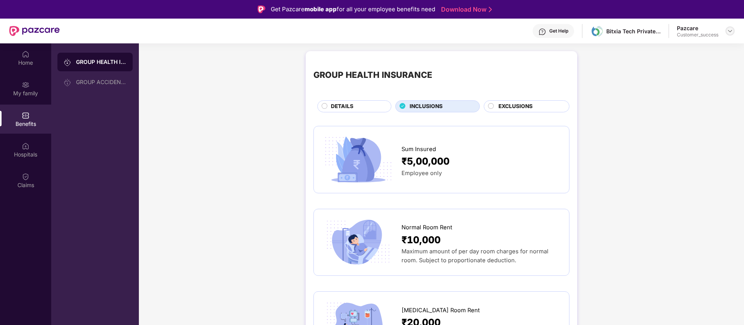
click at [731, 31] on img at bounding box center [730, 31] width 6 height 6
click at [669, 50] on div "Switch to partner view" at bounding box center [693, 49] width 101 height 15
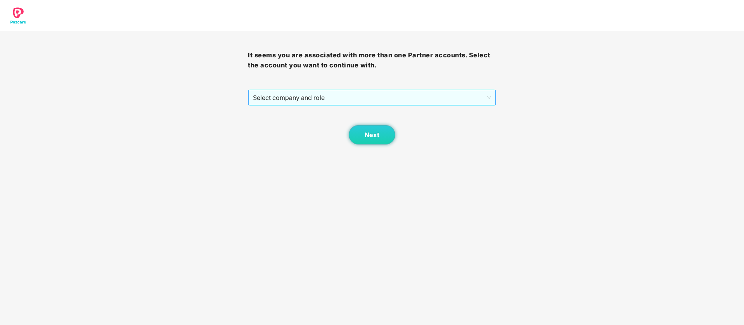
click at [382, 90] on span "Select company and role" at bounding box center [372, 97] width 238 height 15
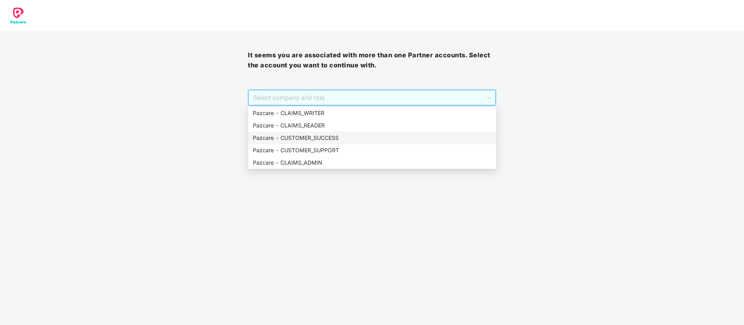
click at [348, 140] on div "Pazcare - CUSTOMER_SUCCESS" at bounding box center [372, 138] width 239 height 9
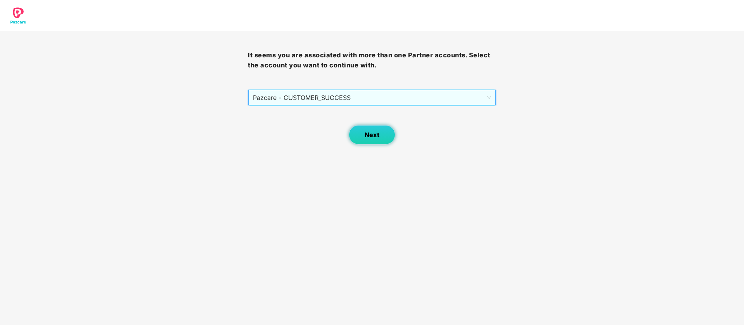
click at [382, 133] on button "Next" at bounding box center [372, 134] width 47 height 19
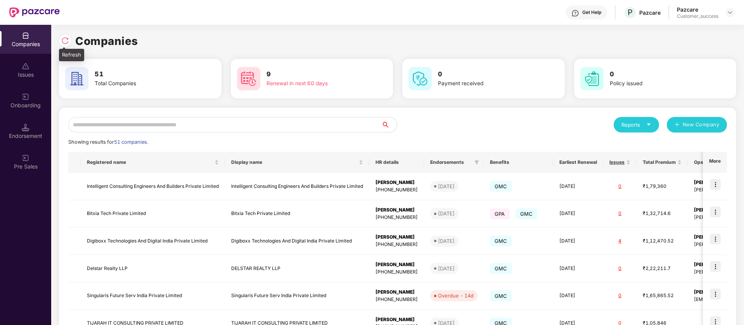
click at [67, 44] on img at bounding box center [65, 41] width 8 height 8
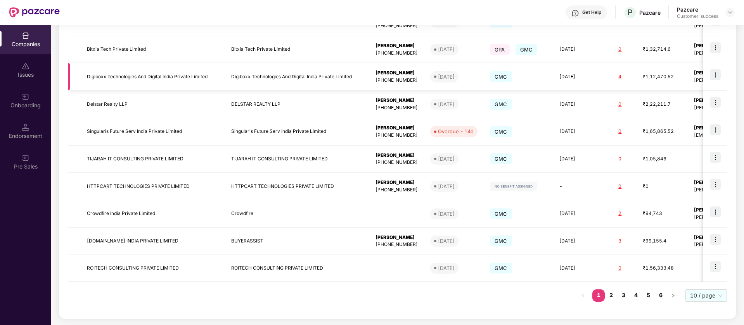
scroll to position [164, 0]
click at [610, 296] on link "2" at bounding box center [611, 296] width 12 height 12
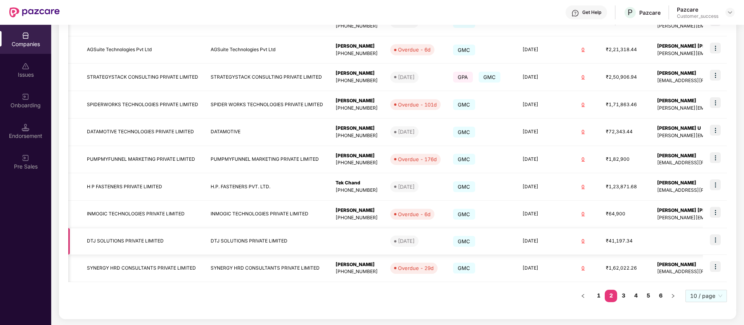
scroll to position [0, 33]
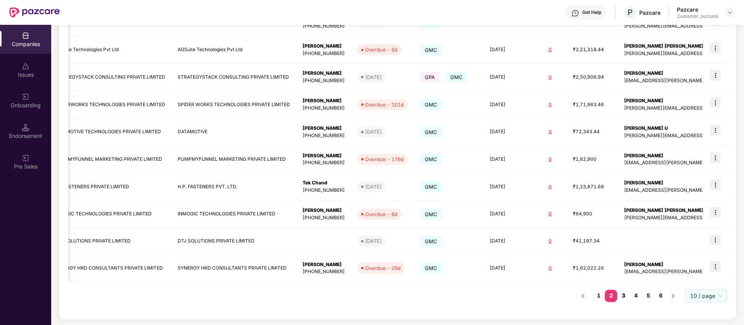
click at [622, 297] on link "3" at bounding box center [623, 296] width 12 height 12
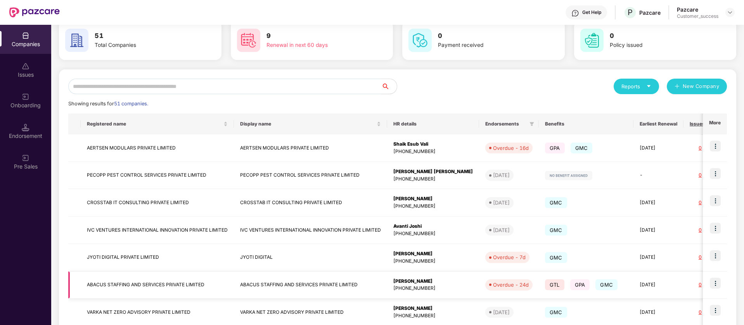
scroll to position [165, 0]
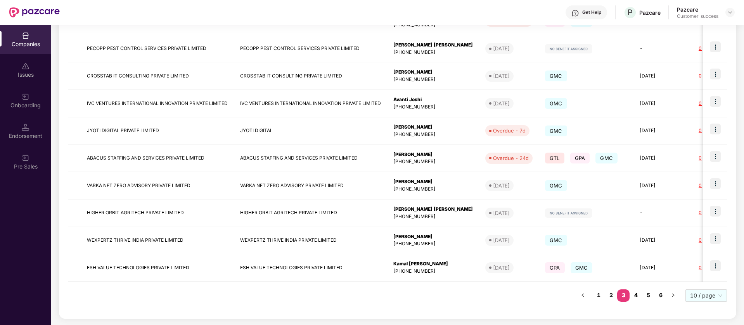
click at [636, 296] on link "4" at bounding box center [635, 296] width 12 height 12
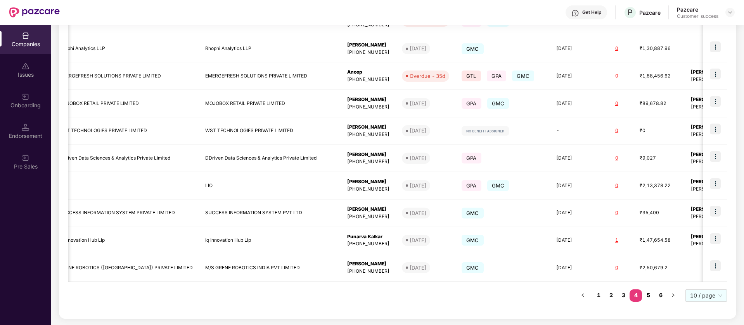
click at [648, 296] on link "5" at bounding box center [648, 296] width 12 height 12
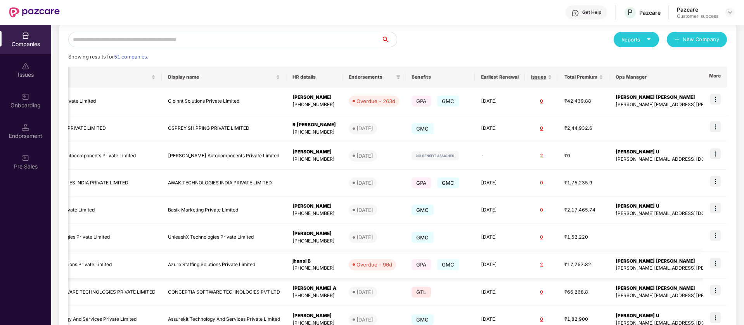
scroll to position [164, 0]
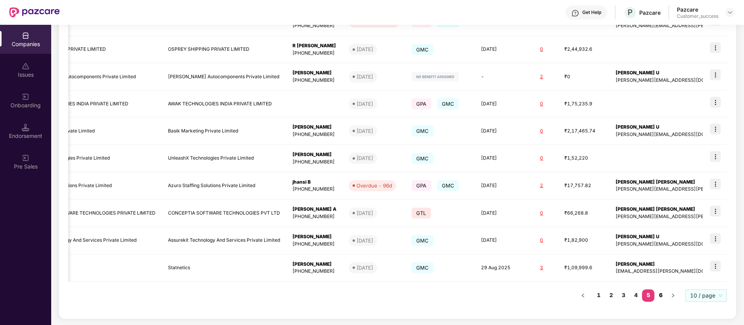
click at [659, 295] on link "6" at bounding box center [660, 296] width 12 height 12
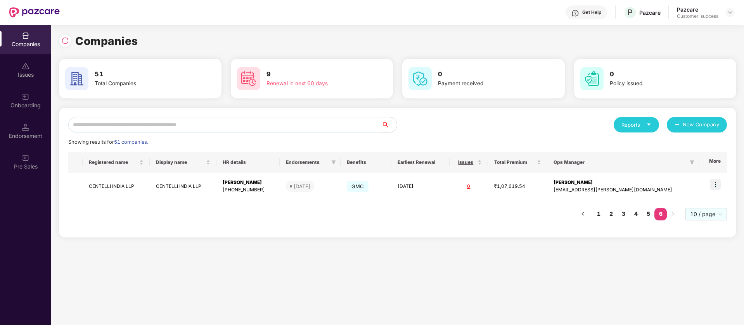
scroll to position [0, 0]
click at [717, 183] on img at bounding box center [715, 184] width 11 height 11
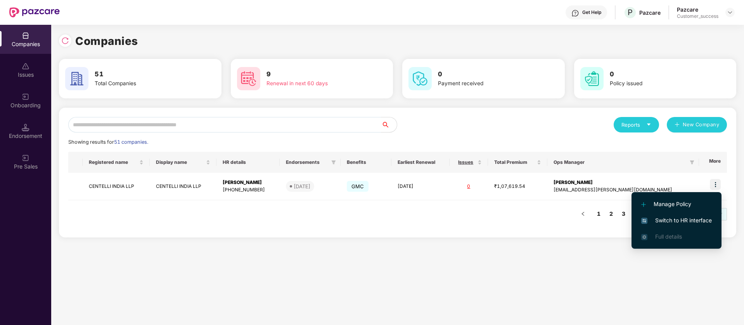
click at [669, 218] on span "Switch to HR interface" at bounding box center [676, 220] width 71 height 9
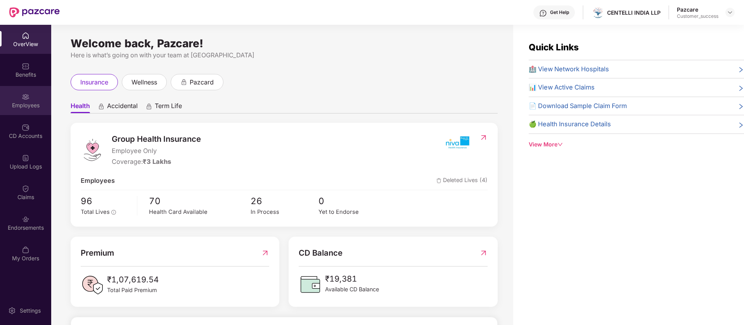
click at [23, 106] on div "Employees" at bounding box center [25, 106] width 51 height 8
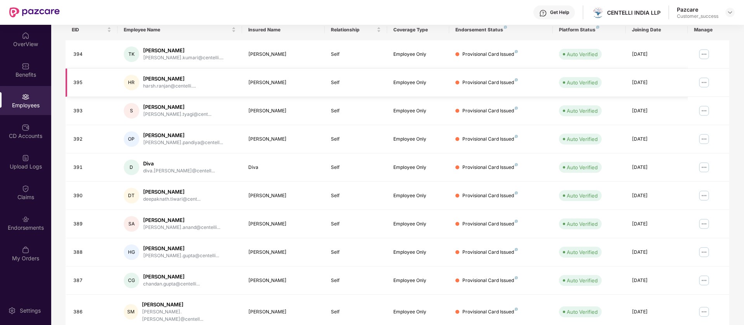
scroll to position [151, 0]
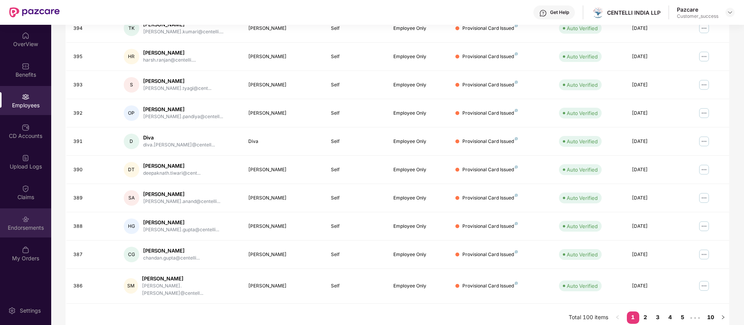
click at [28, 213] on div "Endorsements" at bounding box center [25, 223] width 51 height 29
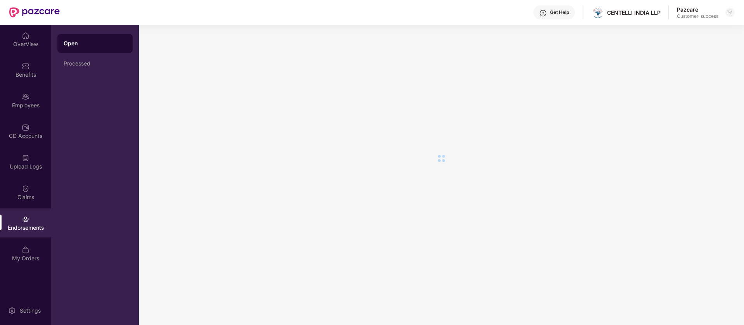
scroll to position [0, 0]
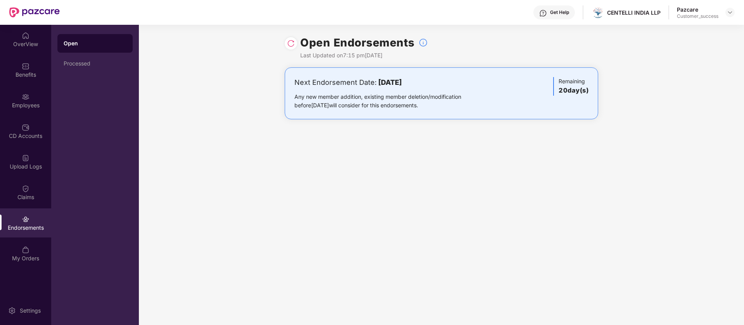
click at [294, 43] on img at bounding box center [291, 44] width 8 height 8
click at [74, 74] on div "Open Processed" at bounding box center [95, 175] width 88 height 301
click at [76, 69] on div "Processed" at bounding box center [94, 63] width 75 height 19
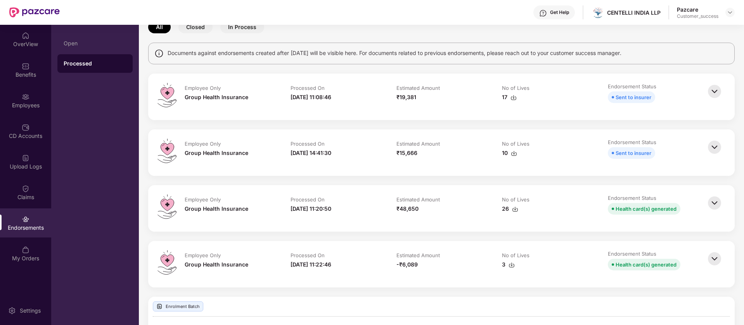
scroll to position [43, 0]
click at [716, 93] on img at bounding box center [714, 92] width 17 height 17
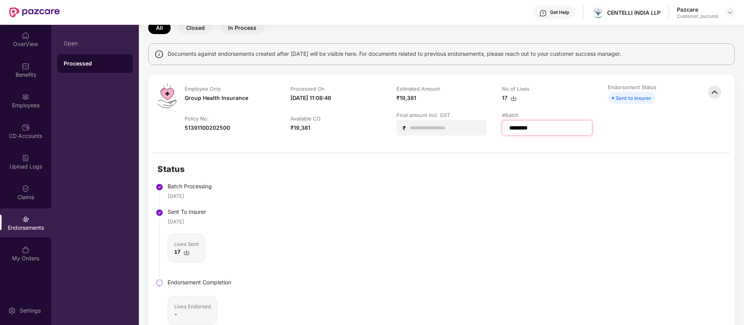
click at [530, 129] on input "*********" at bounding box center [546, 128] width 77 height 8
click at [554, 128] on input "*********" at bounding box center [546, 128] width 77 height 8
click at [506, 168] on div "Status Batch Processing 26 Aug 2025 Sent To Insurer 26 Aug 2025 Lives Sent 17 E…" at bounding box center [441, 253] width 586 height 199
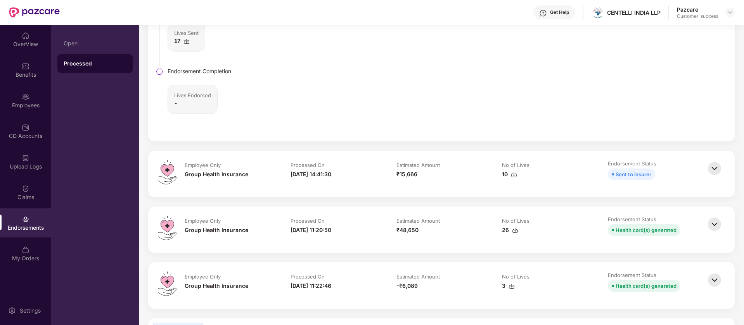
scroll to position [255, 0]
click at [728, 12] on img at bounding box center [730, 12] width 6 height 6
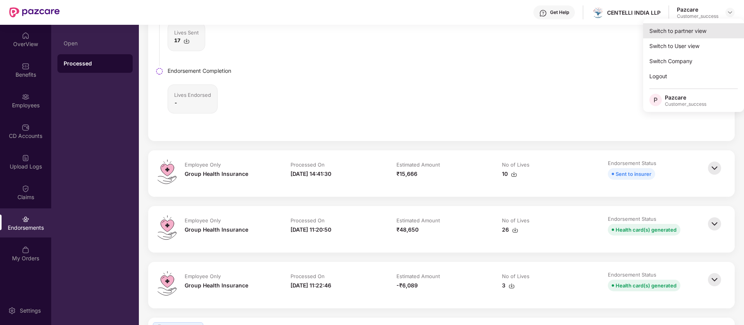
click at [703, 30] on div "Switch to partner view" at bounding box center [693, 30] width 101 height 15
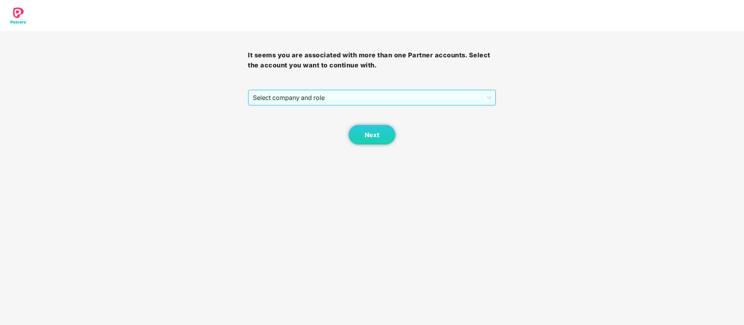
click at [368, 101] on span "Select company and role" at bounding box center [372, 97] width 238 height 15
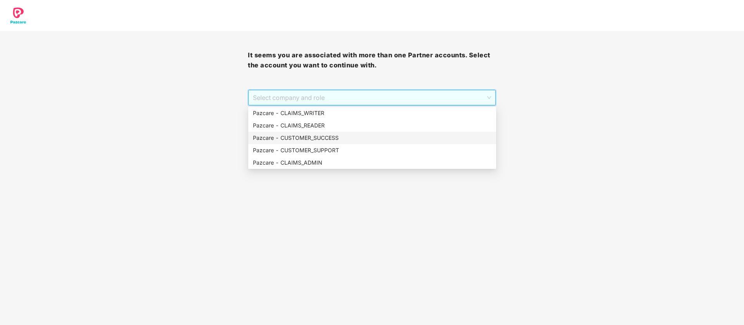
click at [328, 143] on div "Pazcare - CUSTOMER_SUCCESS" at bounding box center [372, 138] width 248 height 12
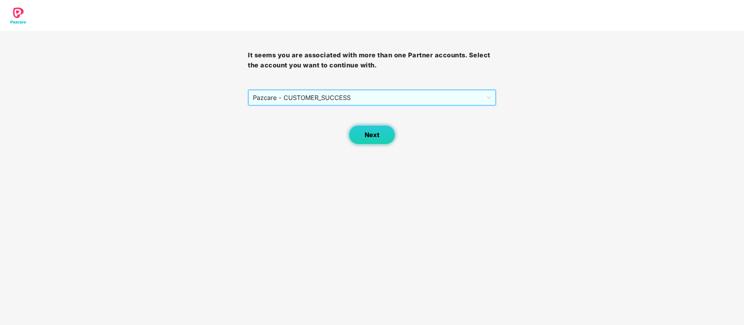
click at [370, 140] on button "Next" at bounding box center [372, 134] width 47 height 19
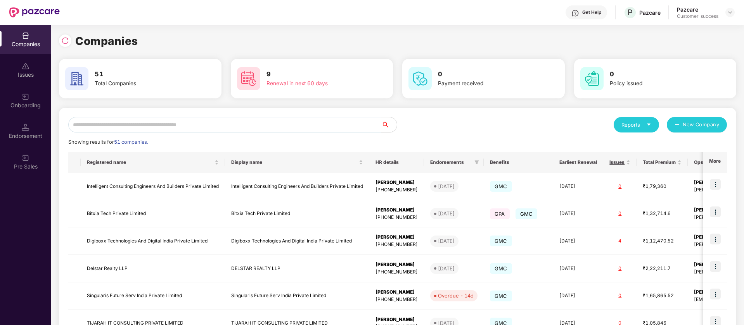
click at [18, 140] on div "Endorsement" at bounding box center [25, 131] width 51 height 29
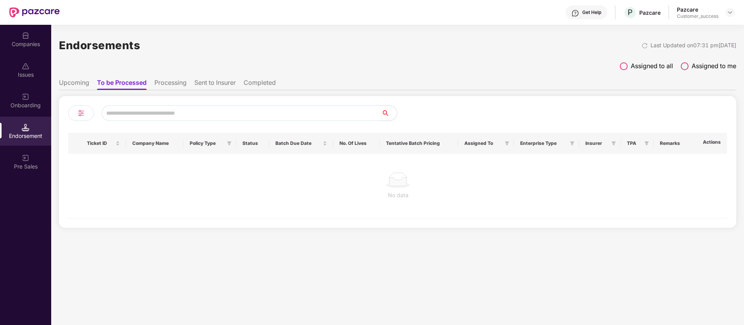
click at [623, 71] on label "Assigned to all" at bounding box center [646, 66] width 53 height 10
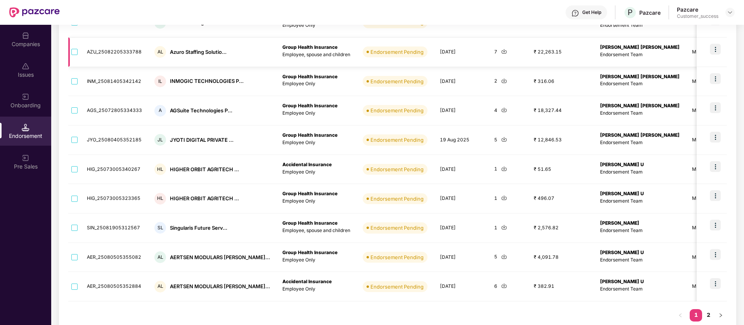
scroll to position [165, 0]
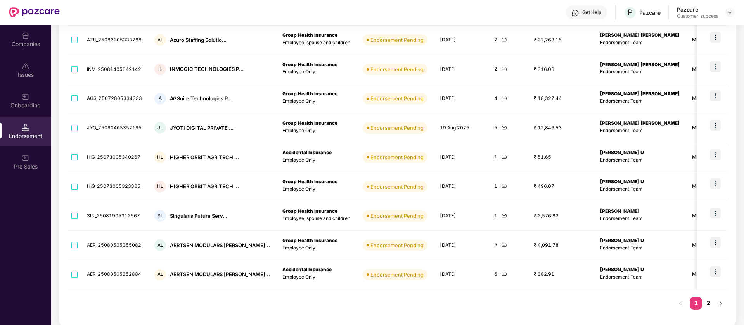
click at [707, 304] on link "2" at bounding box center [708, 303] width 12 height 12
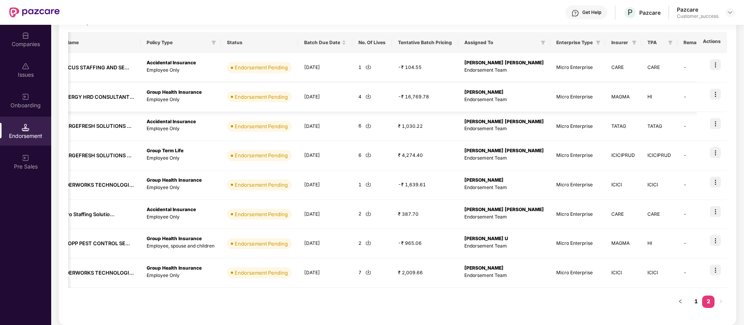
scroll to position [0, 1]
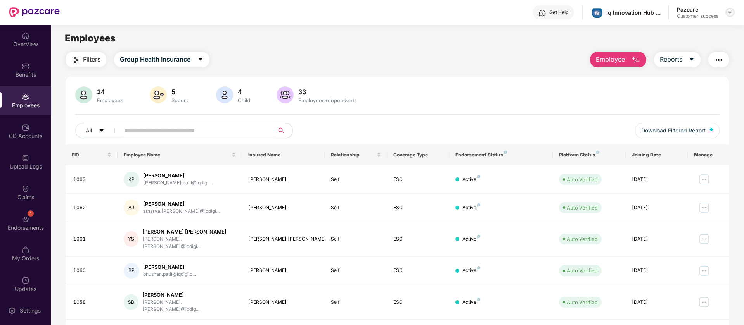
click at [730, 12] on img at bounding box center [730, 12] width 6 height 6
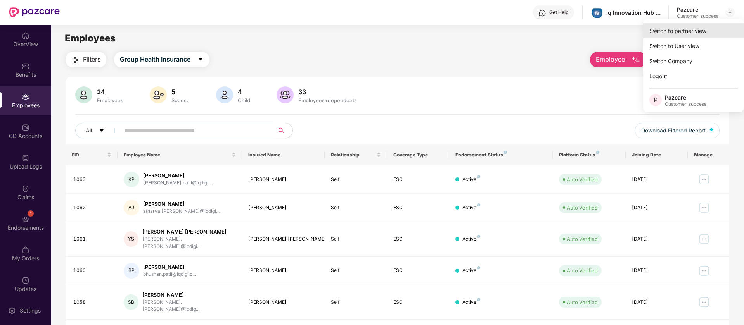
click at [678, 32] on div "Switch to partner view" at bounding box center [693, 30] width 101 height 15
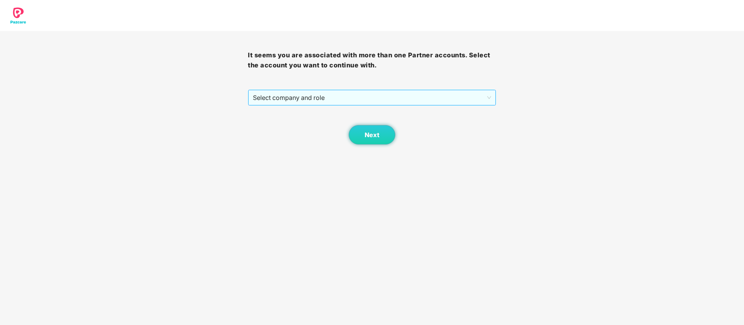
click at [384, 96] on span "Select company and role" at bounding box center [372, 97] width 238 height 15
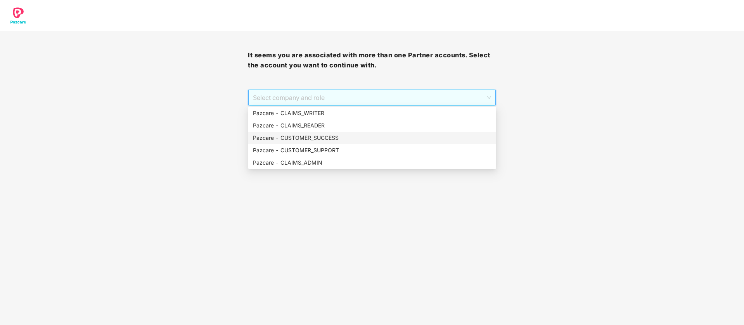
click at [317, 135] on div "Pazcare - CUSTOMER_SUCCESS" at bounding box center [372, 138] width 239 height 9
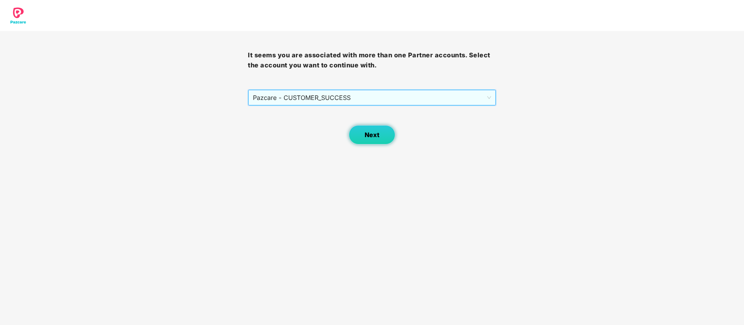
click at [360, 137] on button "Next" at bounding box center [372, 134] width 47 height 19
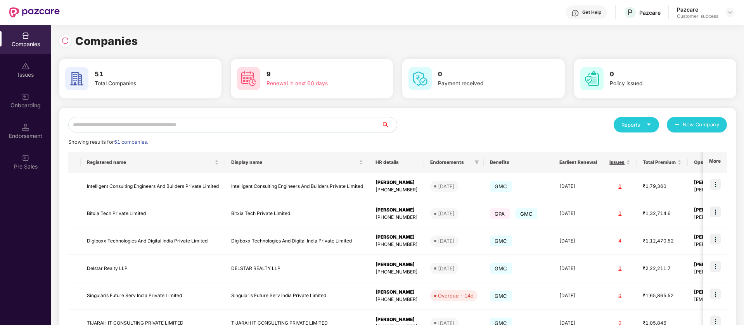
click at [160, 125] on input "text" at bounding box center [224, 125] width 313 height 16
paste input "******"
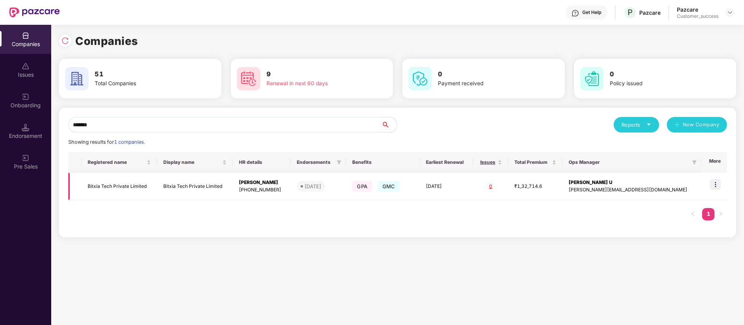
type input "******"
click at [718, 183] on img at bounding box center [715, 184] width 11 height 11
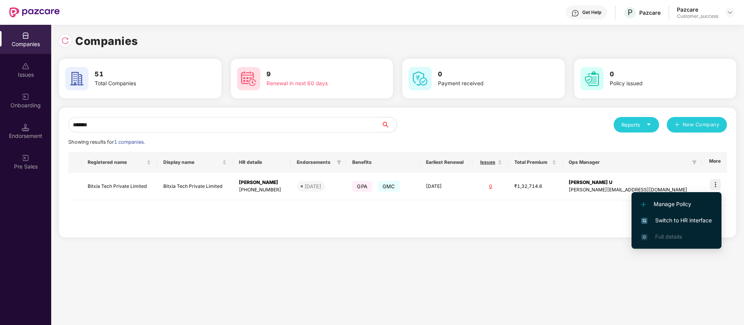
click at [690, 219] on span "Switch to HR interface" at bounding box center [676, 220] width 71 height 9
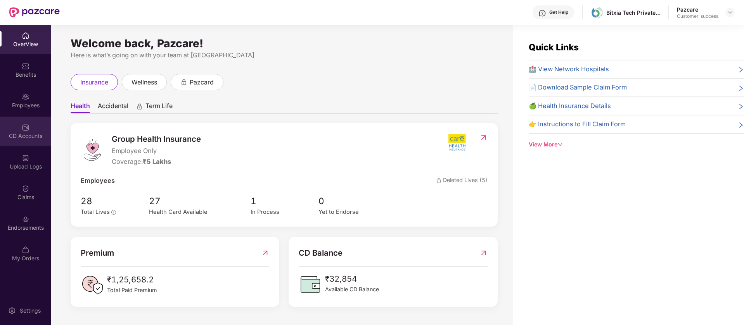
click at [27, 124] on img at bounding box center [26, 128] width 8 height 8
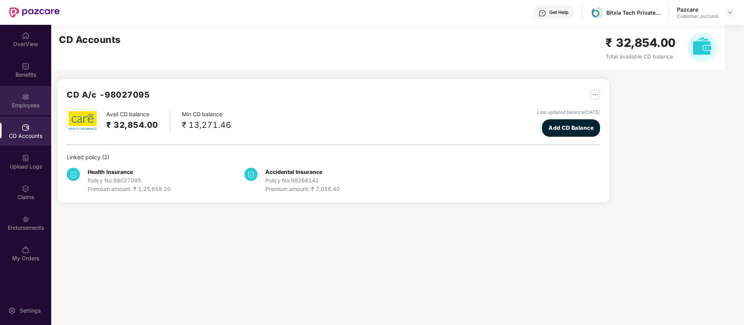
click at [27, 104] on div "Employees" at bounding box center [25, 106] width 51 height 8
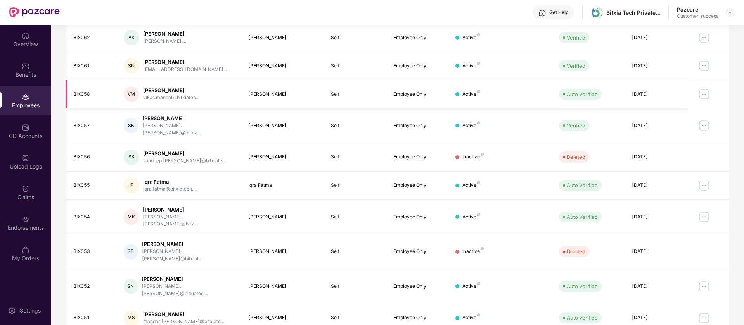
scroll to position [151, 0]
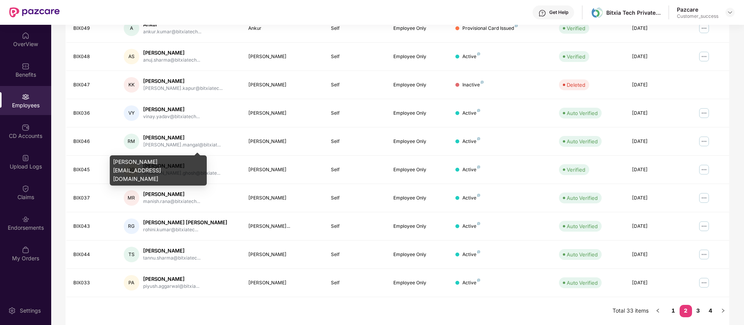
click at [166, 165] on div "rishabh.mangal@bitxiatech.com" at bounding box center [158, 171] width 97 height 30
copy div "rishabh.mangal@bitxiatech.com"
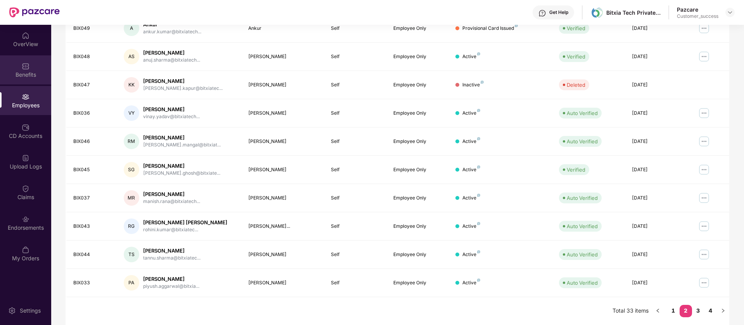
click at [23, 68] on img at bounding box center [26, 66] width 8 height 8
